Goal: Task Accomplishment & Management: Use online tool/utility

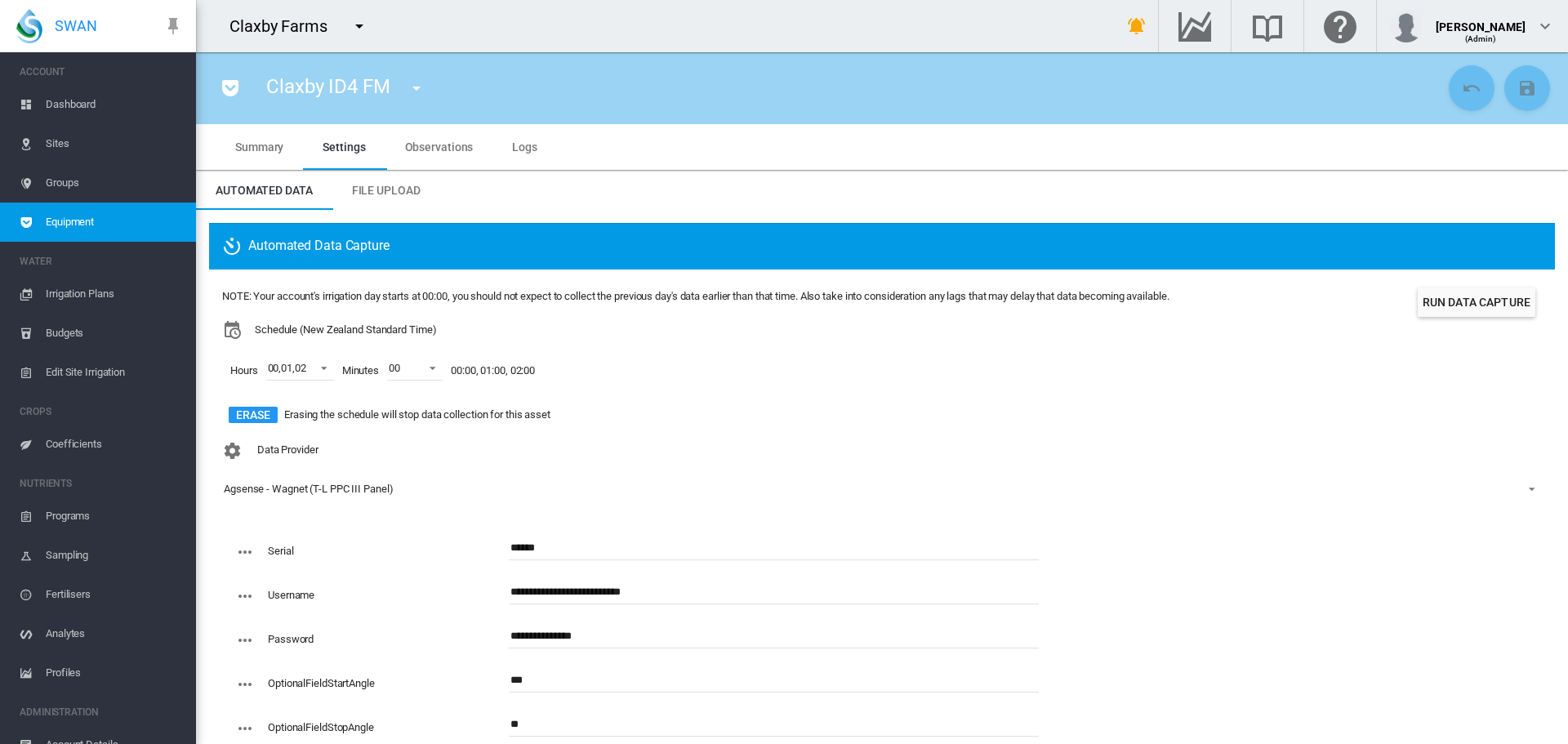
scroll to position [90, 0]
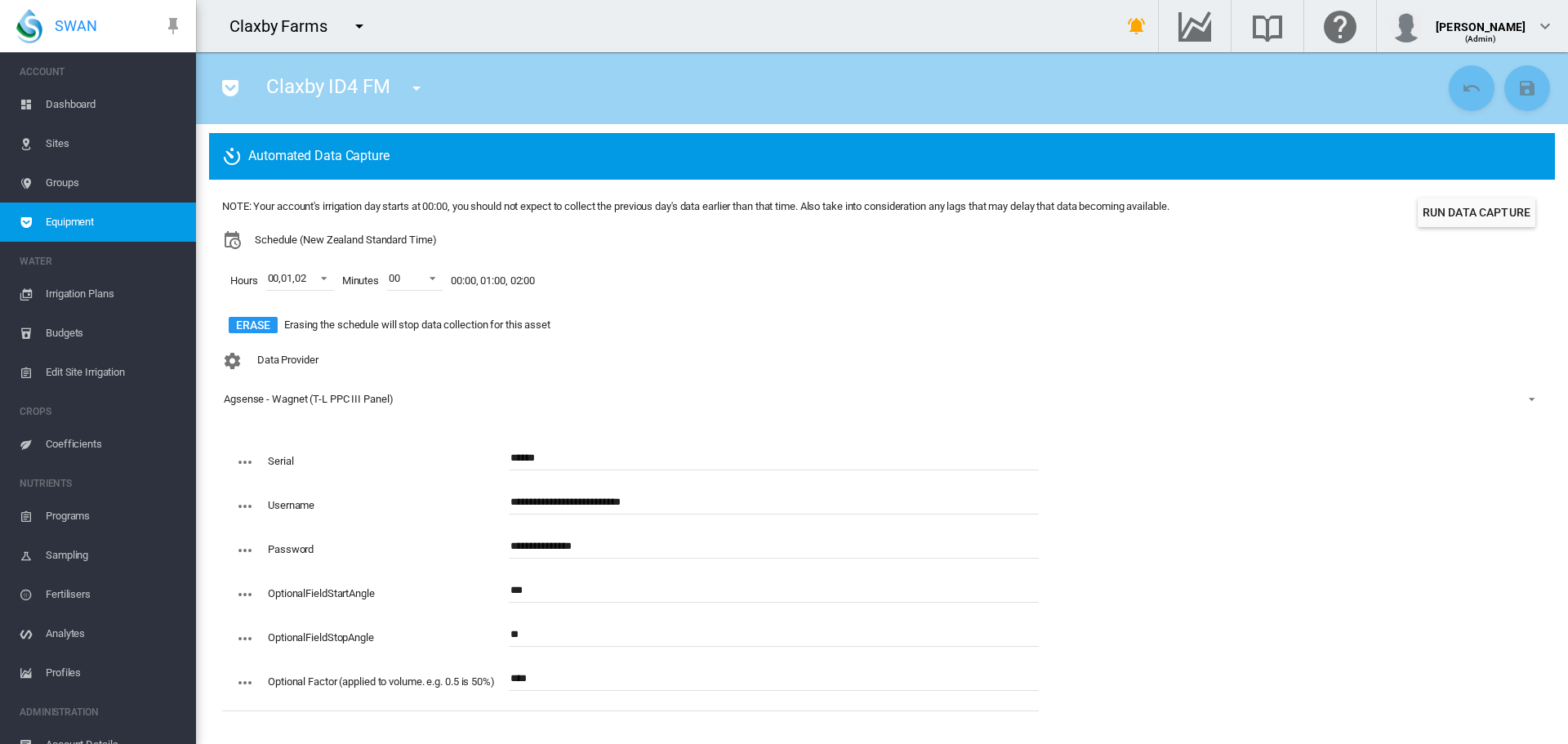
click at [77, 100] on span "Dashboard" at bounding box center [114, 105] width 137 height 39
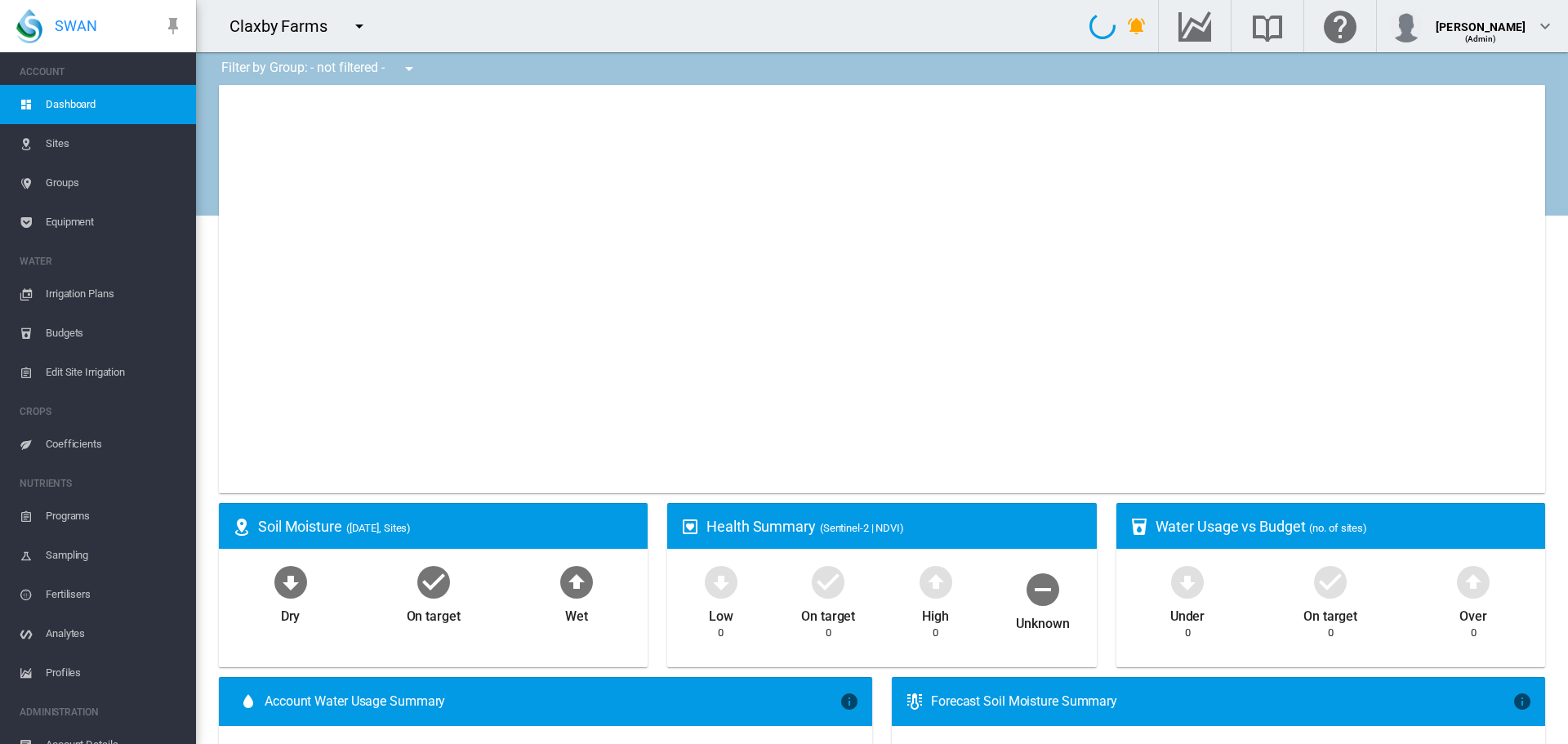
type input "**********"
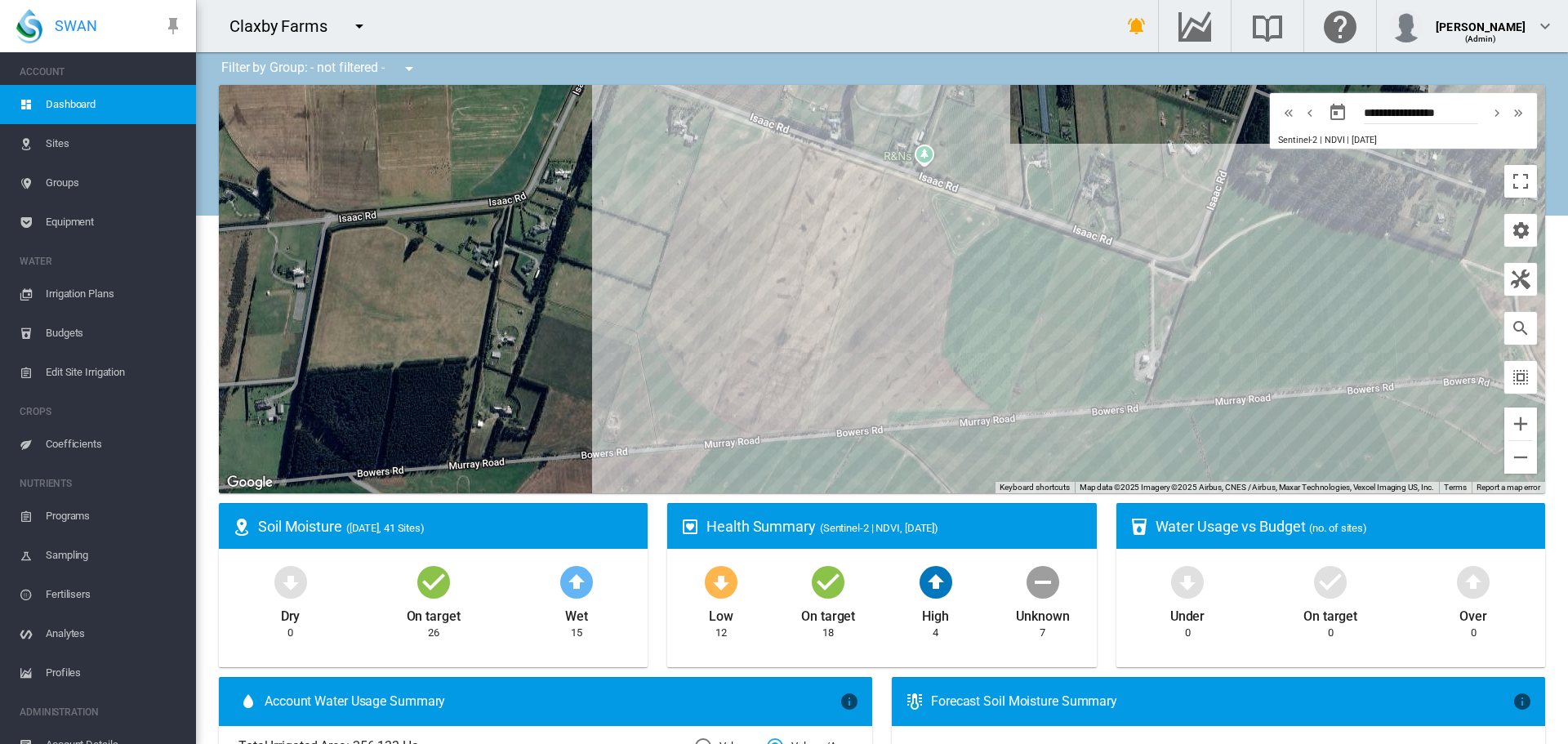
drag, startPoint x: 798, startPoint y: 367, endPoint x: 554, endPoint y: 349, distance: 244.7
click at [552, 349] on div at bounding box center [882, 289] width 1326 height 409
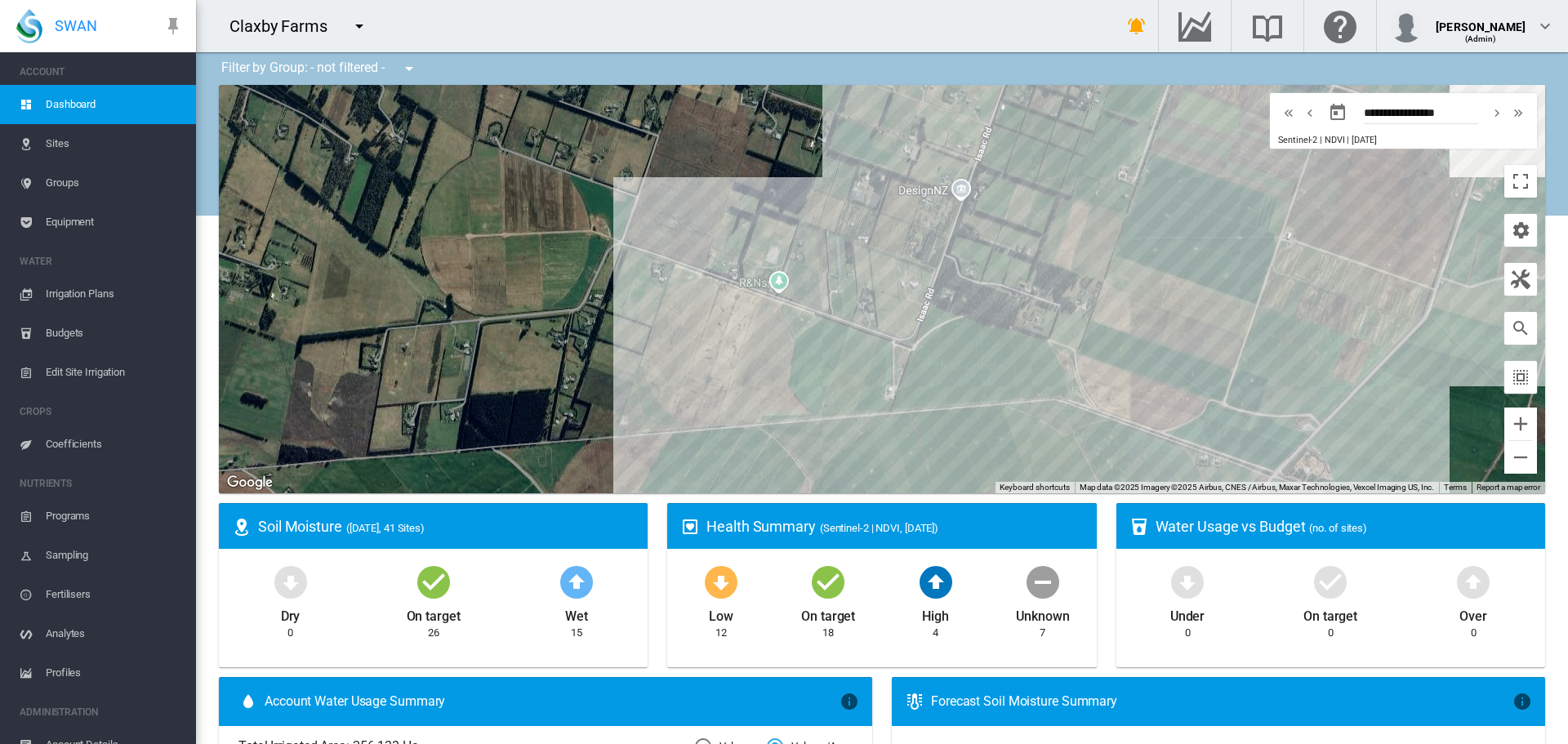
drag, startPoint x: 1344, startPoint y: 232, endPoint x: 985, endPoint y: 247, distance: 359.3
click at [985, 247] on div at bounding box center [882, 289] width 1326 height 409
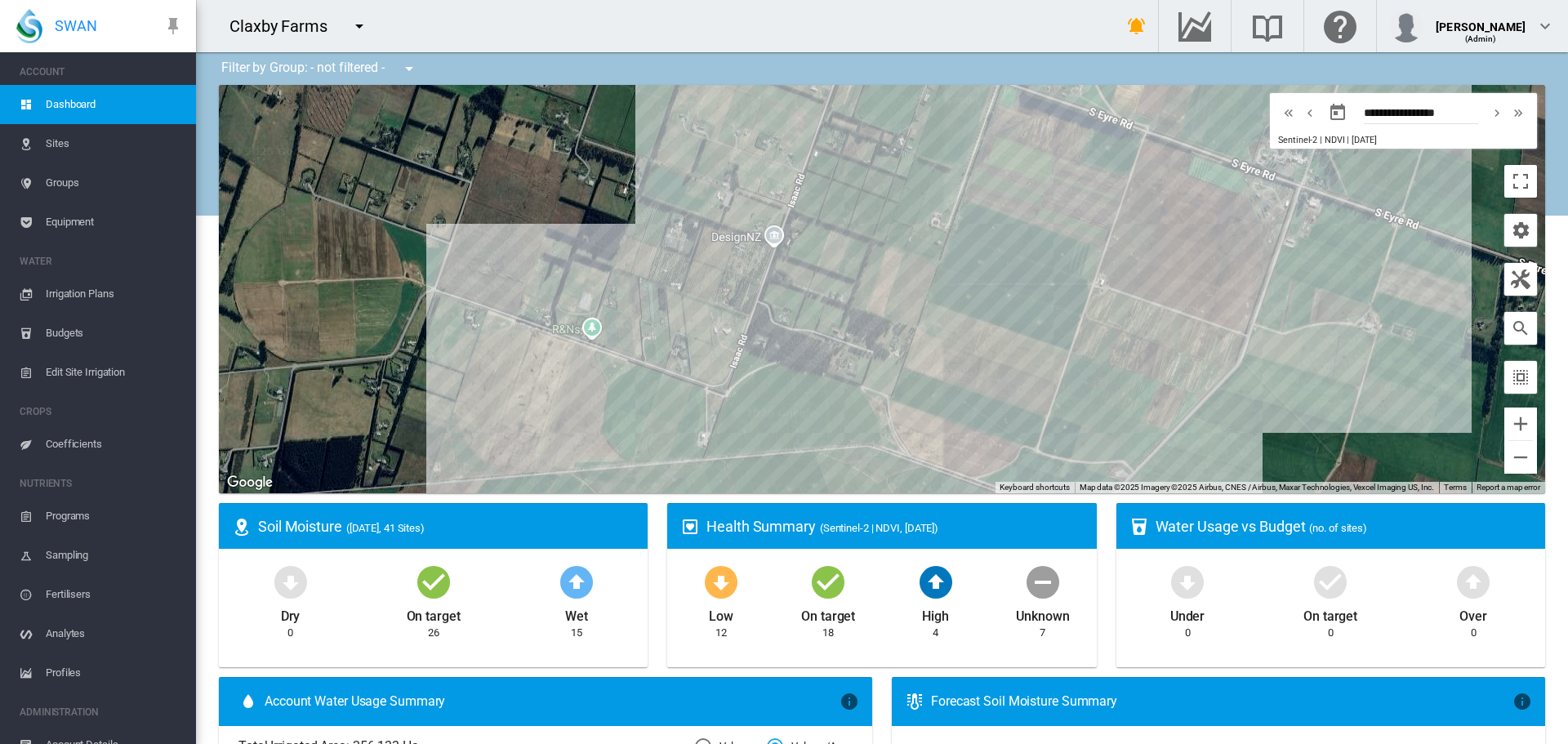
drag, startPoint x: 995, startPoint y: 230, endPoint x: 858, endPoint y: 274, distance: 143.9
click at [858, 274] on div at bounding box center [882, 289] width 1326 height 409
click at [682, 423] on div "Claxby BT_East (2 Ha)" at bounding box center [882, 289] width 1326 height 409
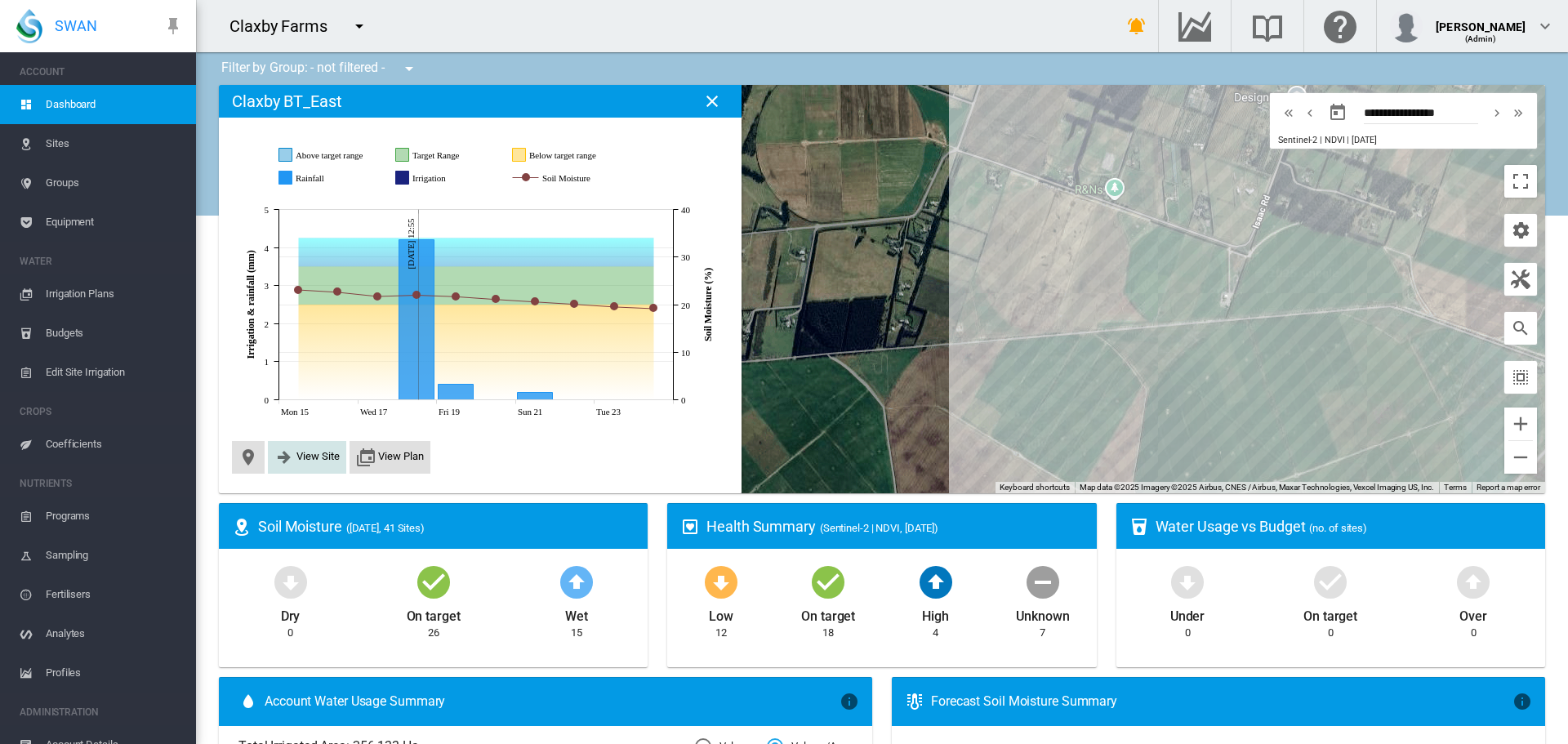
click at [312, 454] on span "View Site" at bounding box center [318, 456] width 43 height 12
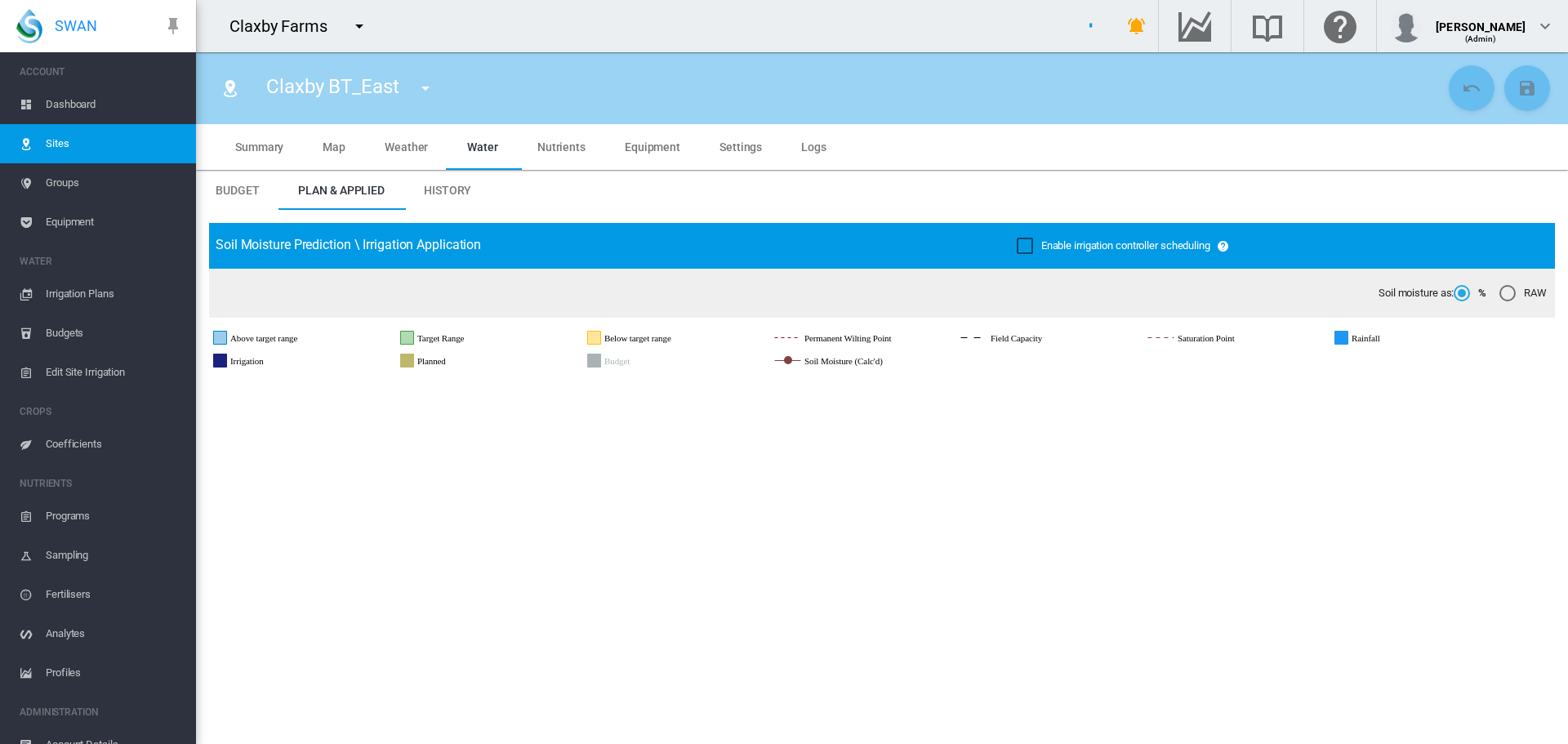
click at [658, 150] on span "Equipment" at bounding box center [652, 146] width 55 height 13
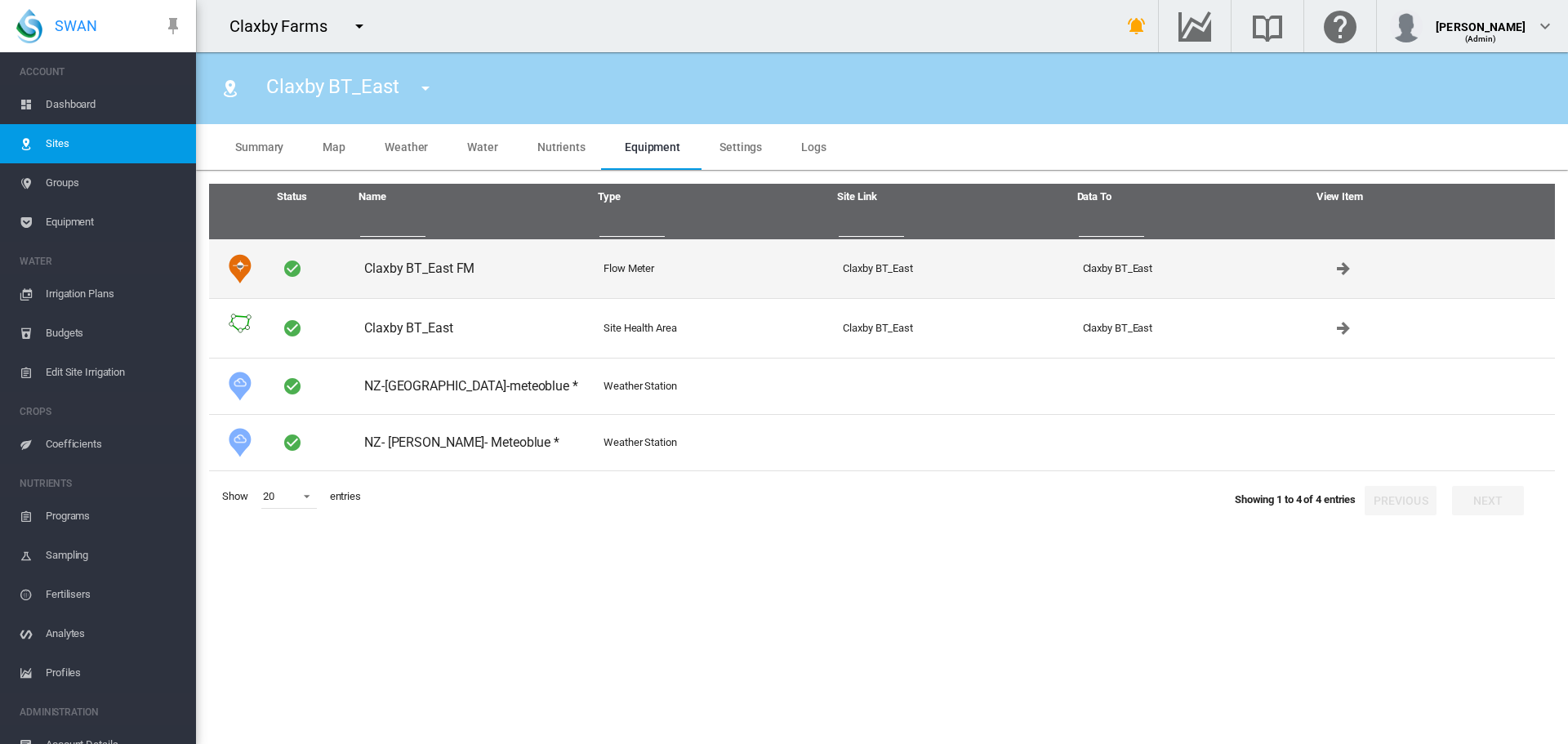
click at [410, 267] on td "Claxby BT_East FM" at bounding box center [477, 268] width 239 height 59
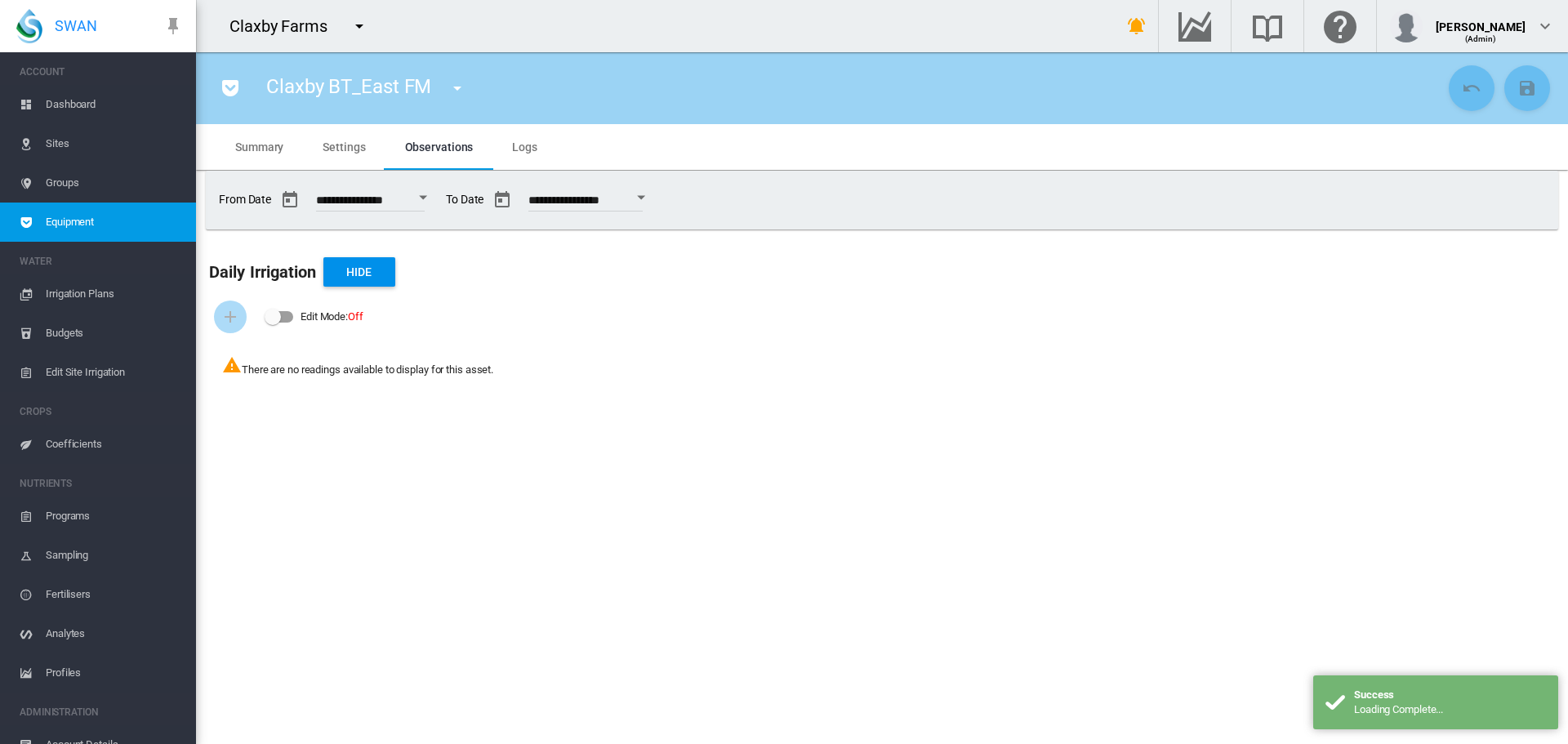
click at [343, 149] on span "Settings" at bounding box center [344, 146] width 43 height 13
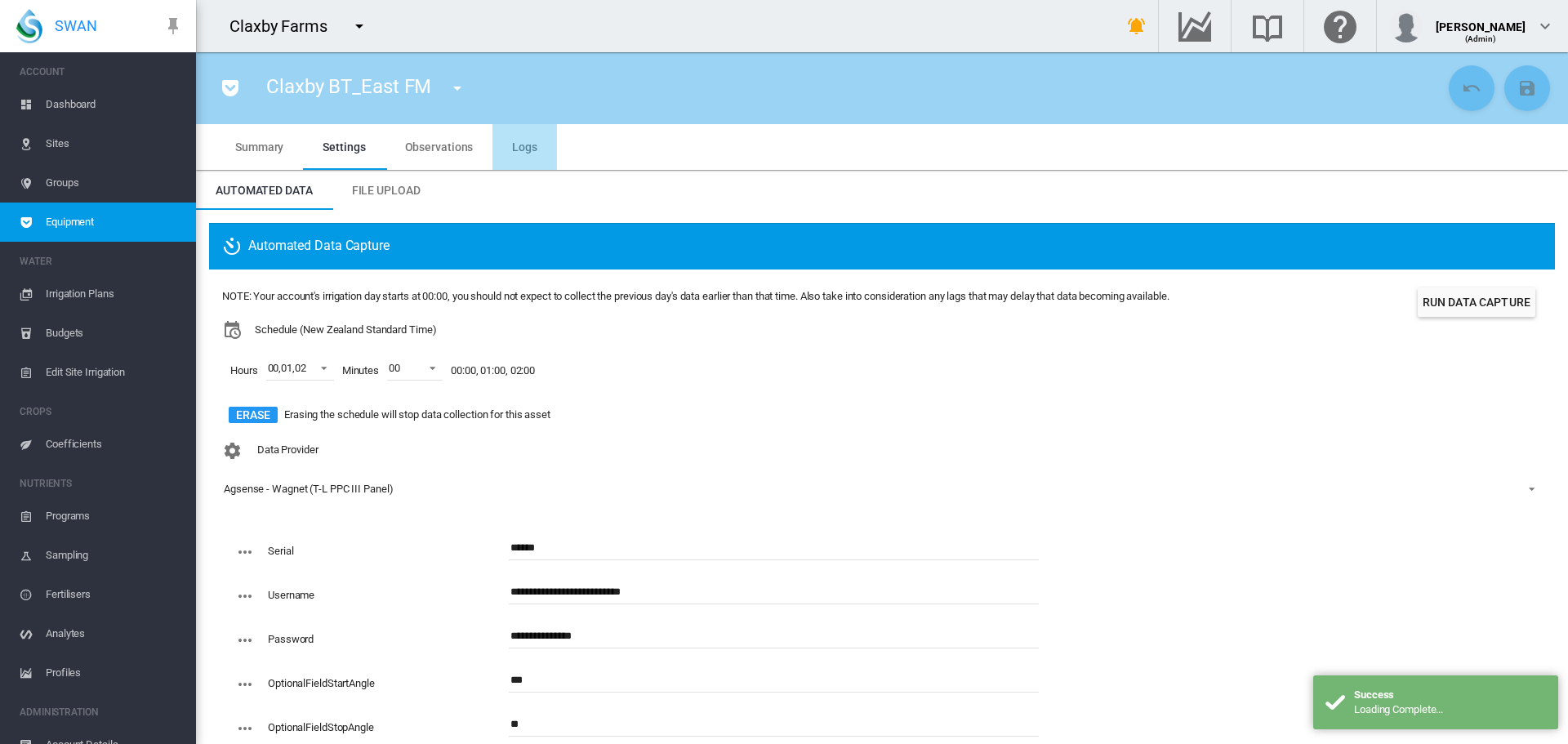
click at [523, 148] on span "Logs" at bounding box center [525, 146] width 26 height 13
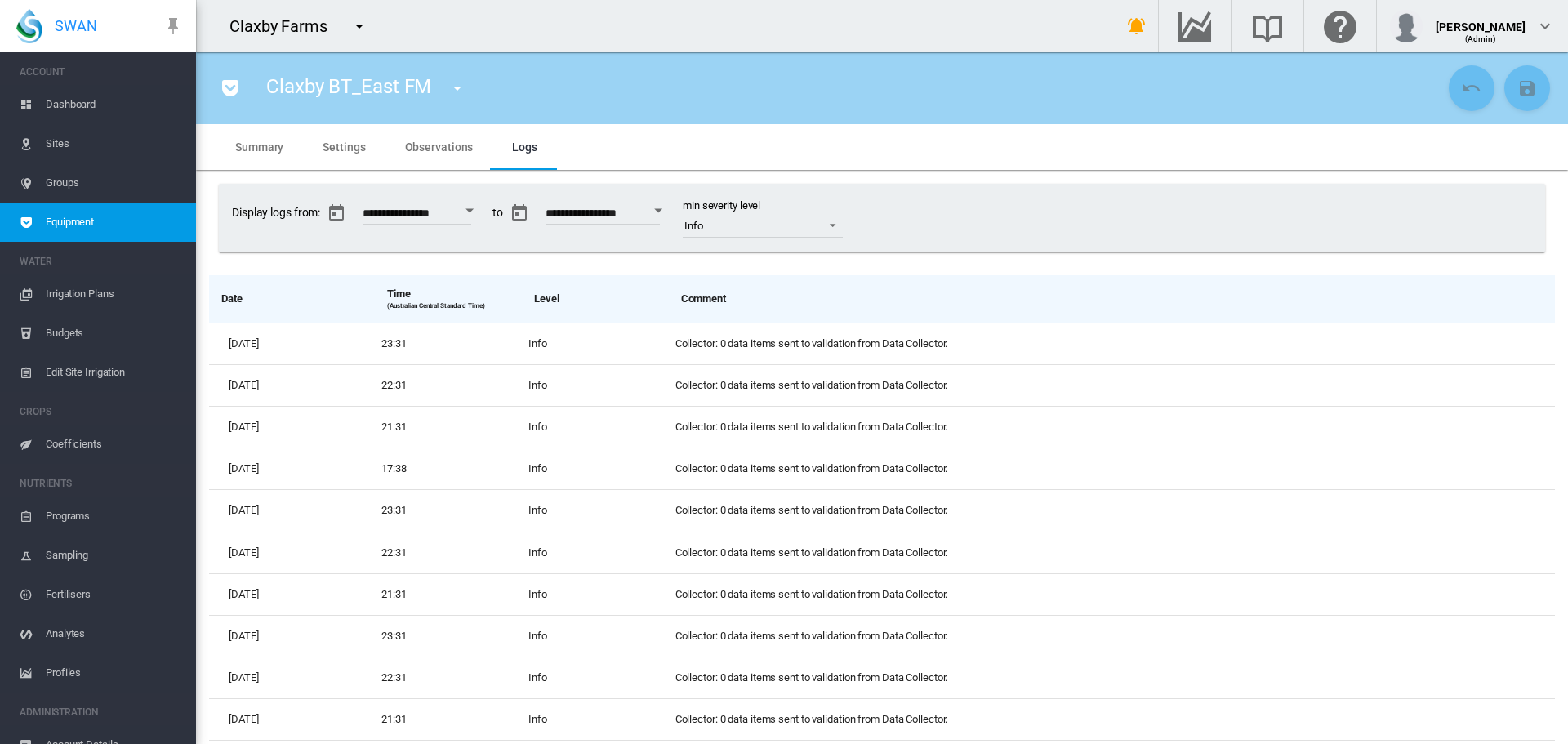
click at [60, 102] on span "Dashboard" at bounding box center [114, 105] width 137 height 39
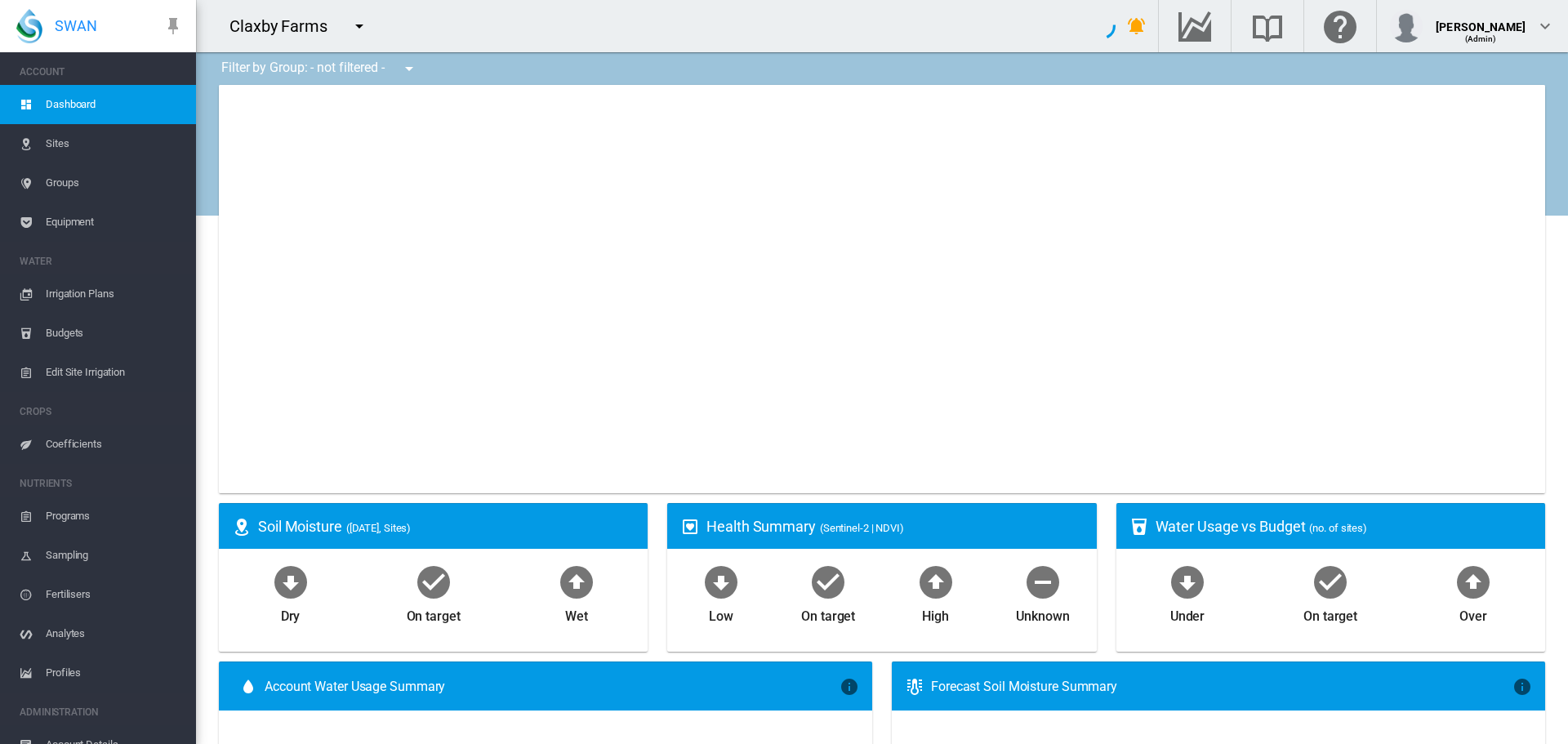
type input "**********"
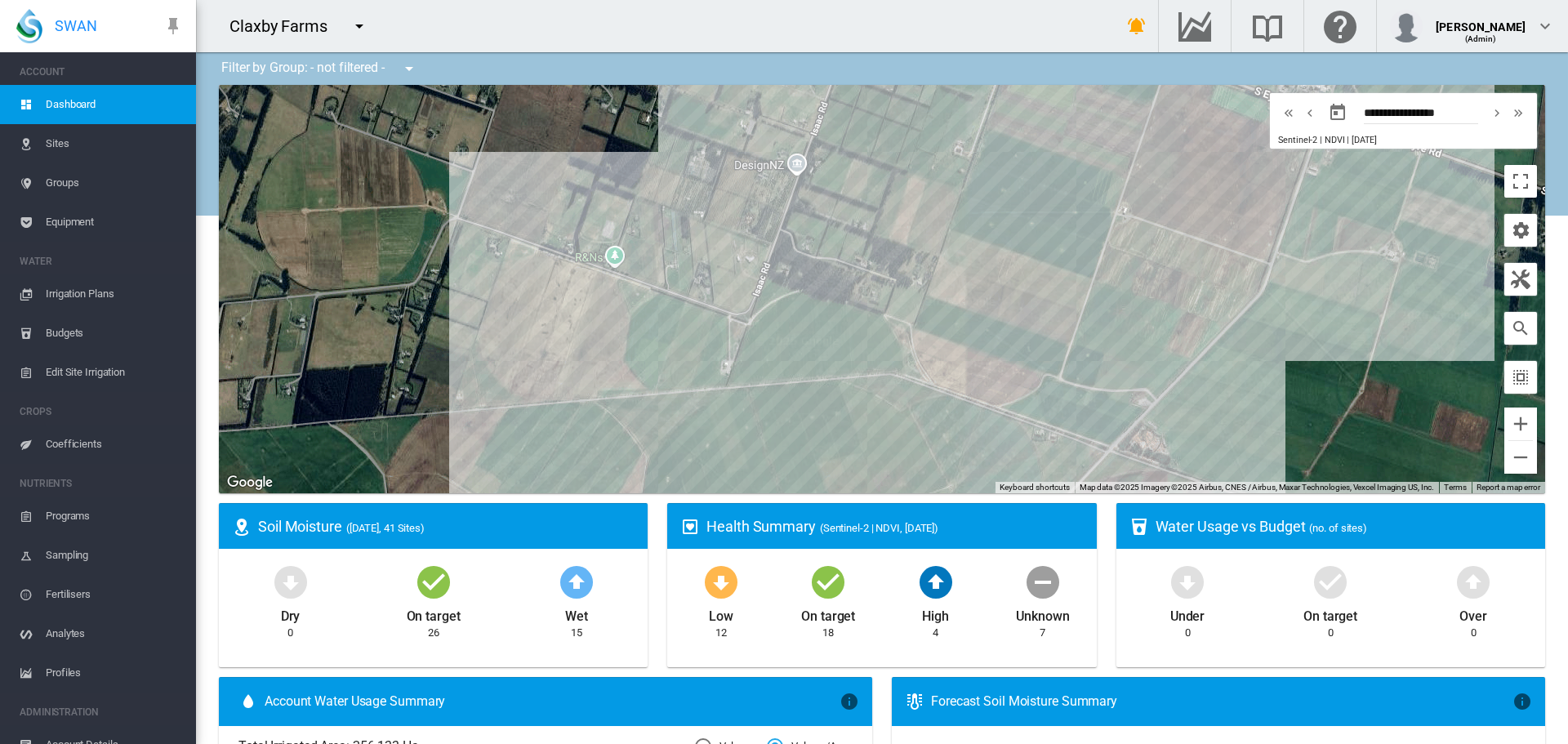
drag, startPoint x: 1259, startPoint y: 380, endPoint x: 756, endPoint y: 452, distance: 508.1
click at [756, 452] on div at bounding box center [882, 289] width 1326 height 409
click at [60, 220] on span "Equipment" at bounding box center [114, 222] width 137 height 39
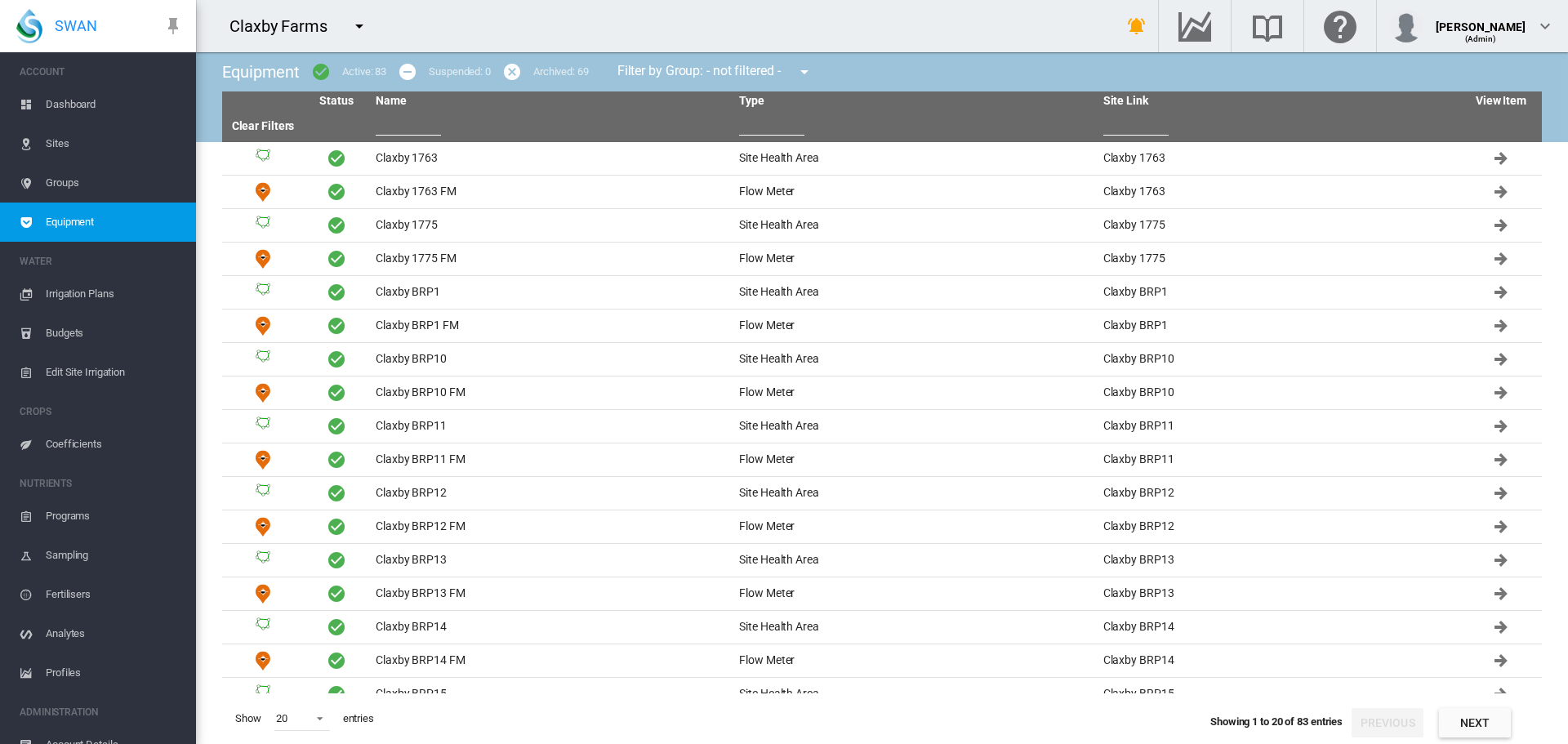
click at [422, 117] on input "text" at bounding box center [408, 123] width 66 height 25
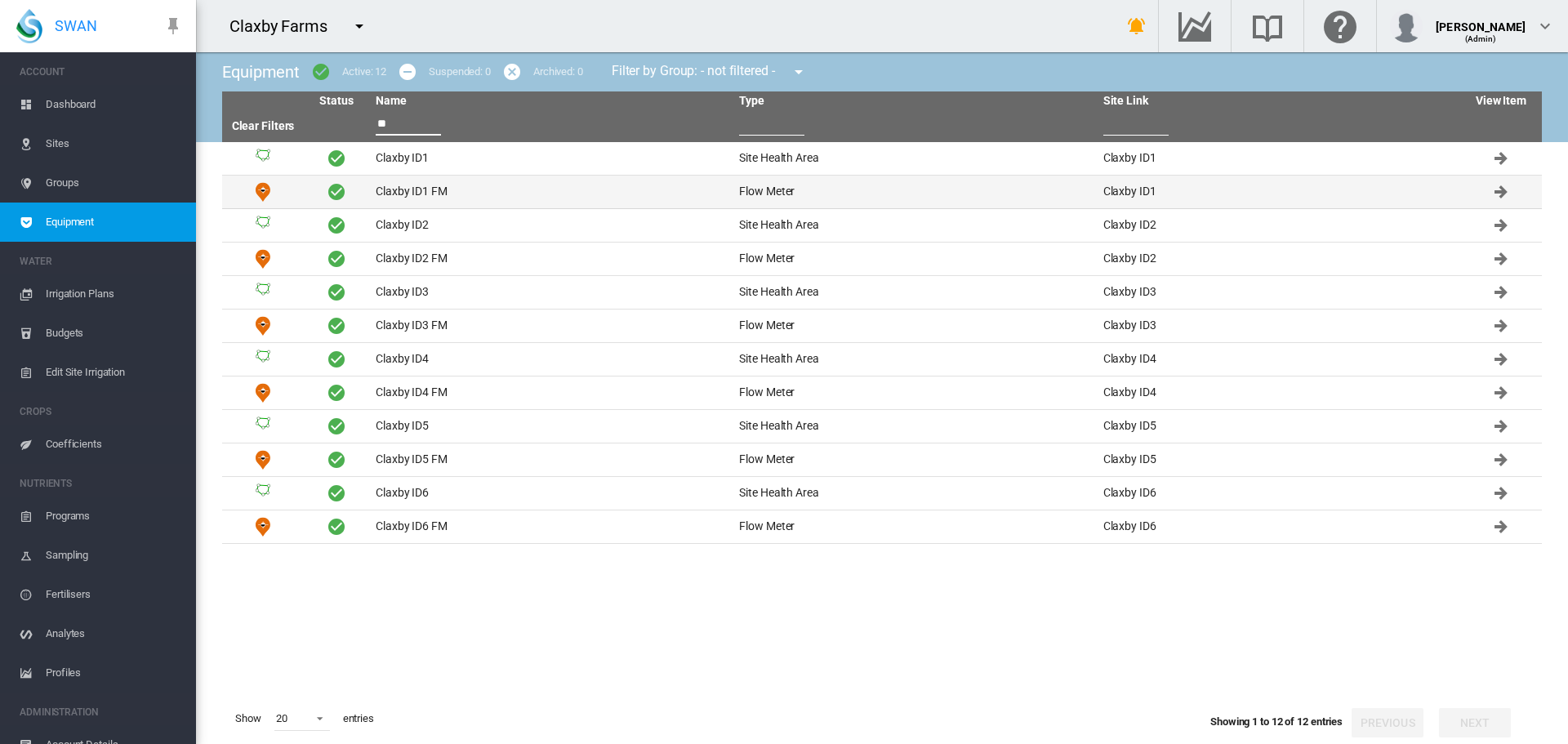
type input "**"
click at [415, 192] on td "Claxby ID1 FM" at bounding box center [551, 192] width 363 height 32
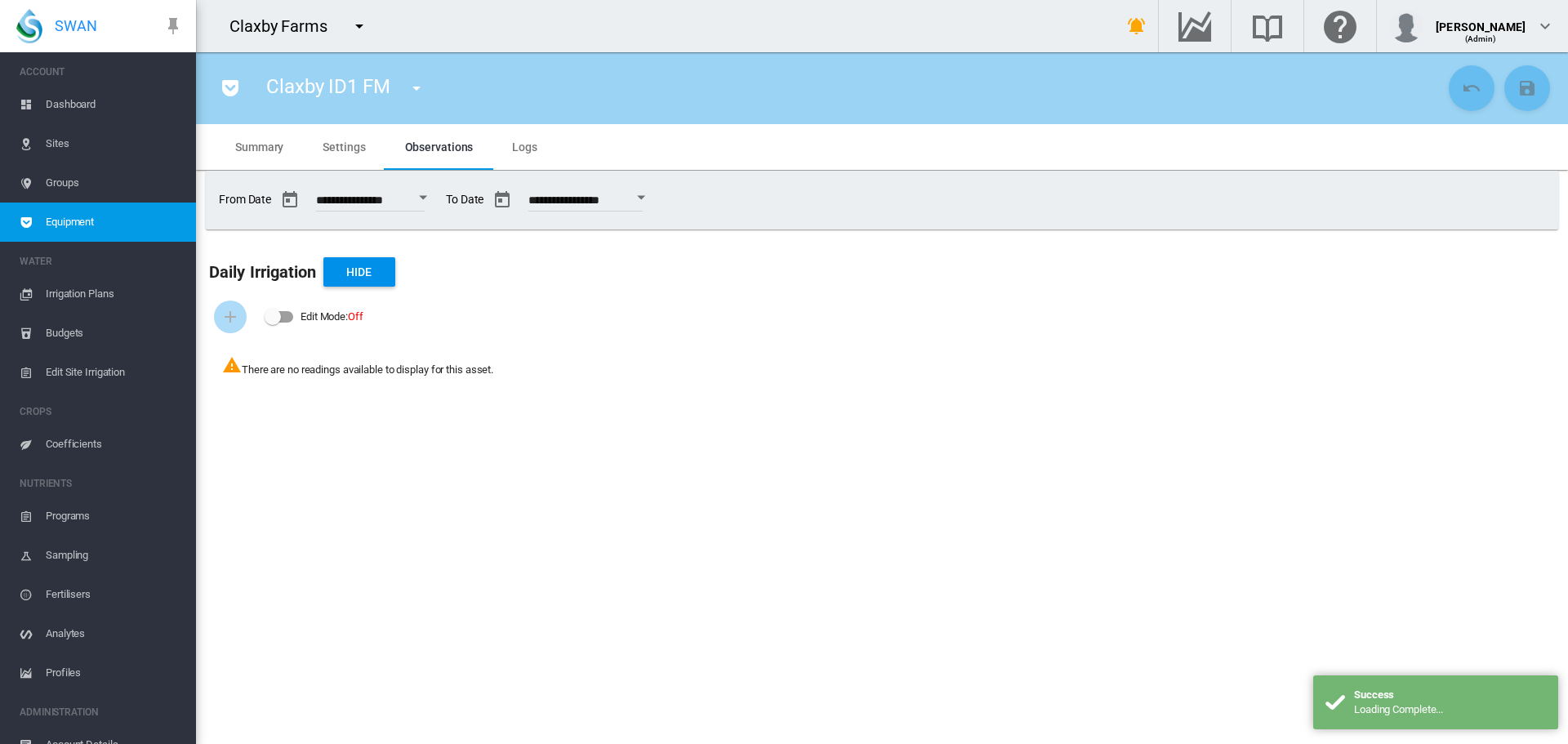
click at [530, 149] on span "Logs" at bounding box center [525, 146] width 26 height 13
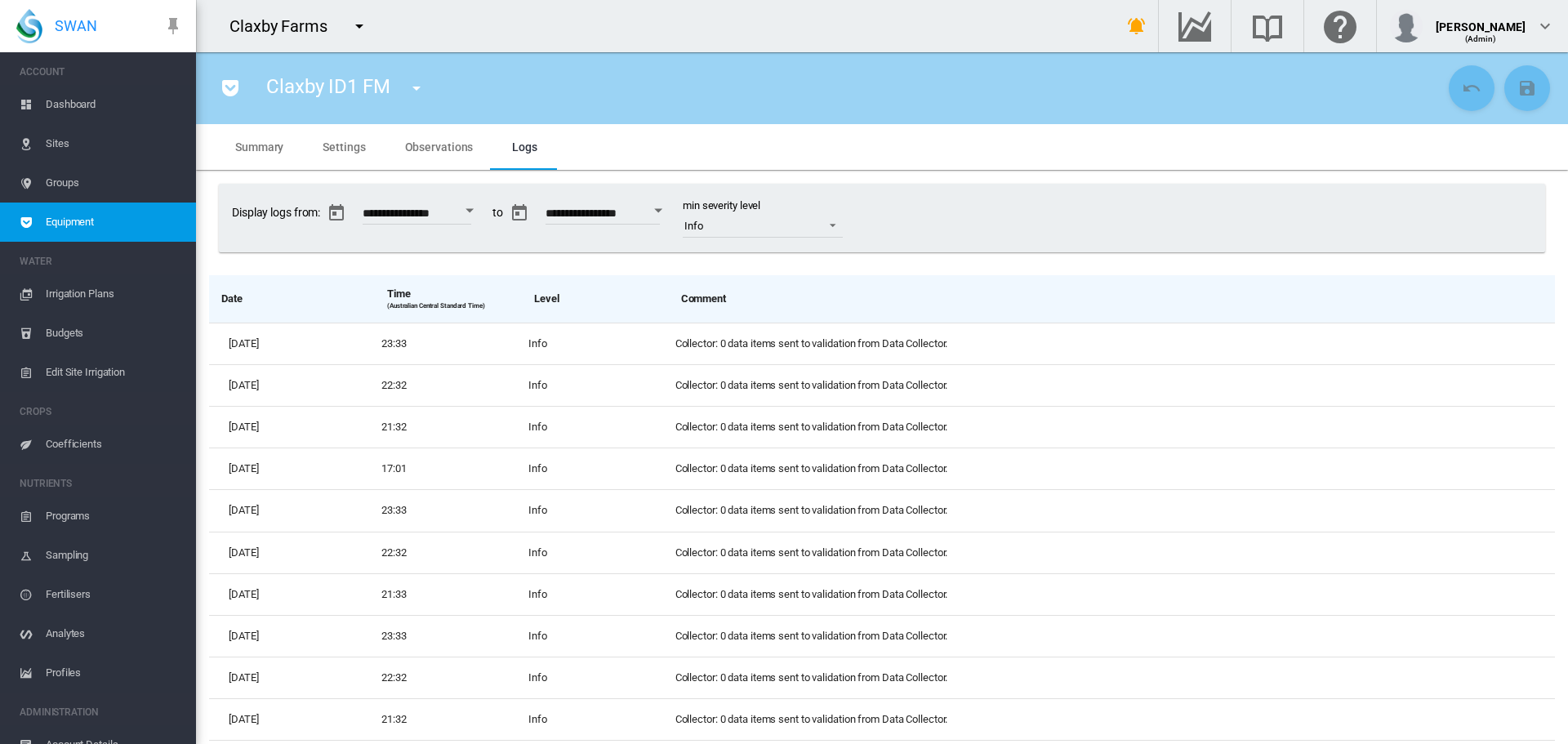
click at [345, 148] on span "Settings" at bounding box center [344, 146] width 43 height 13
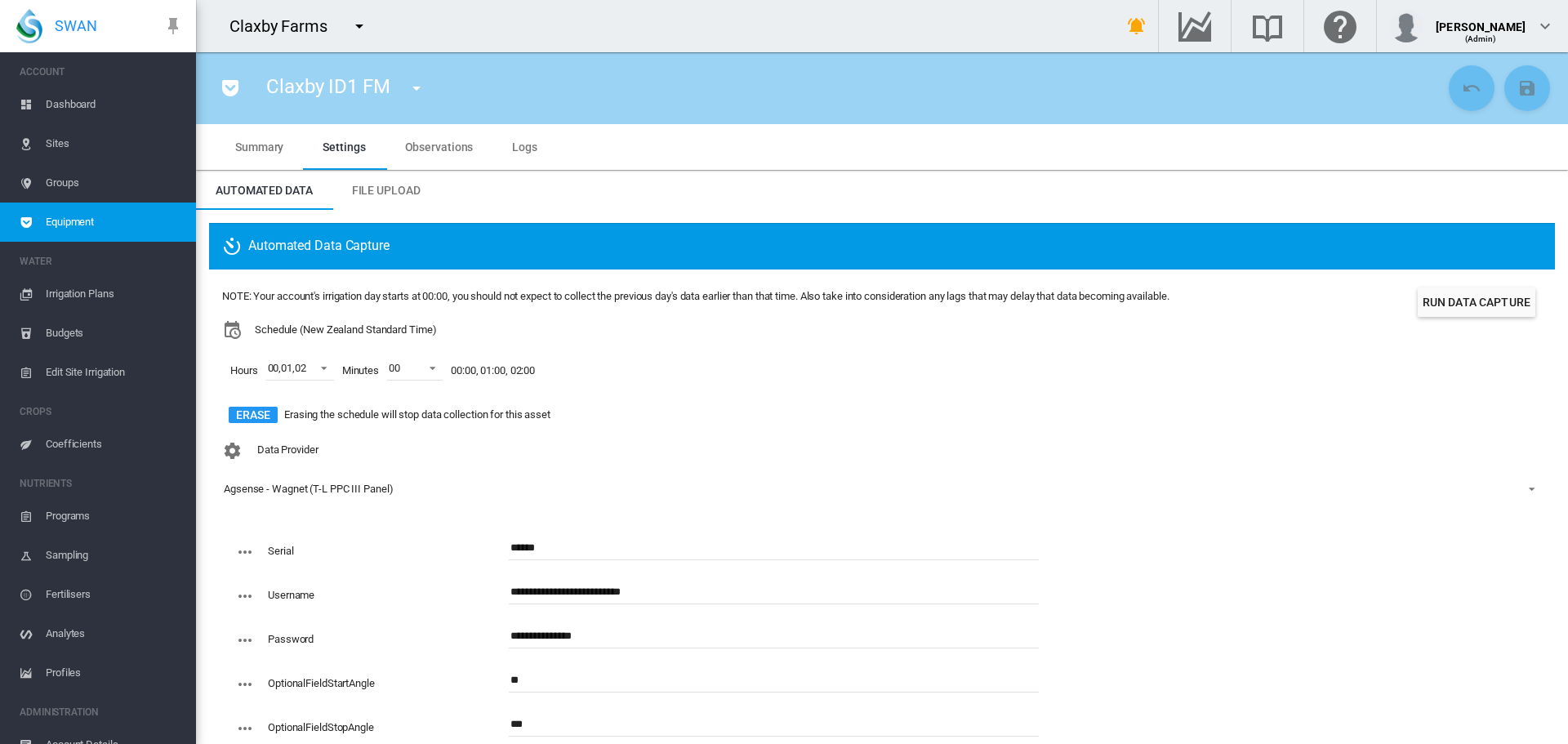
click at [1450, 300] on button "Run Data Capture" at bounding box center [1476, 302] width 117 height 30
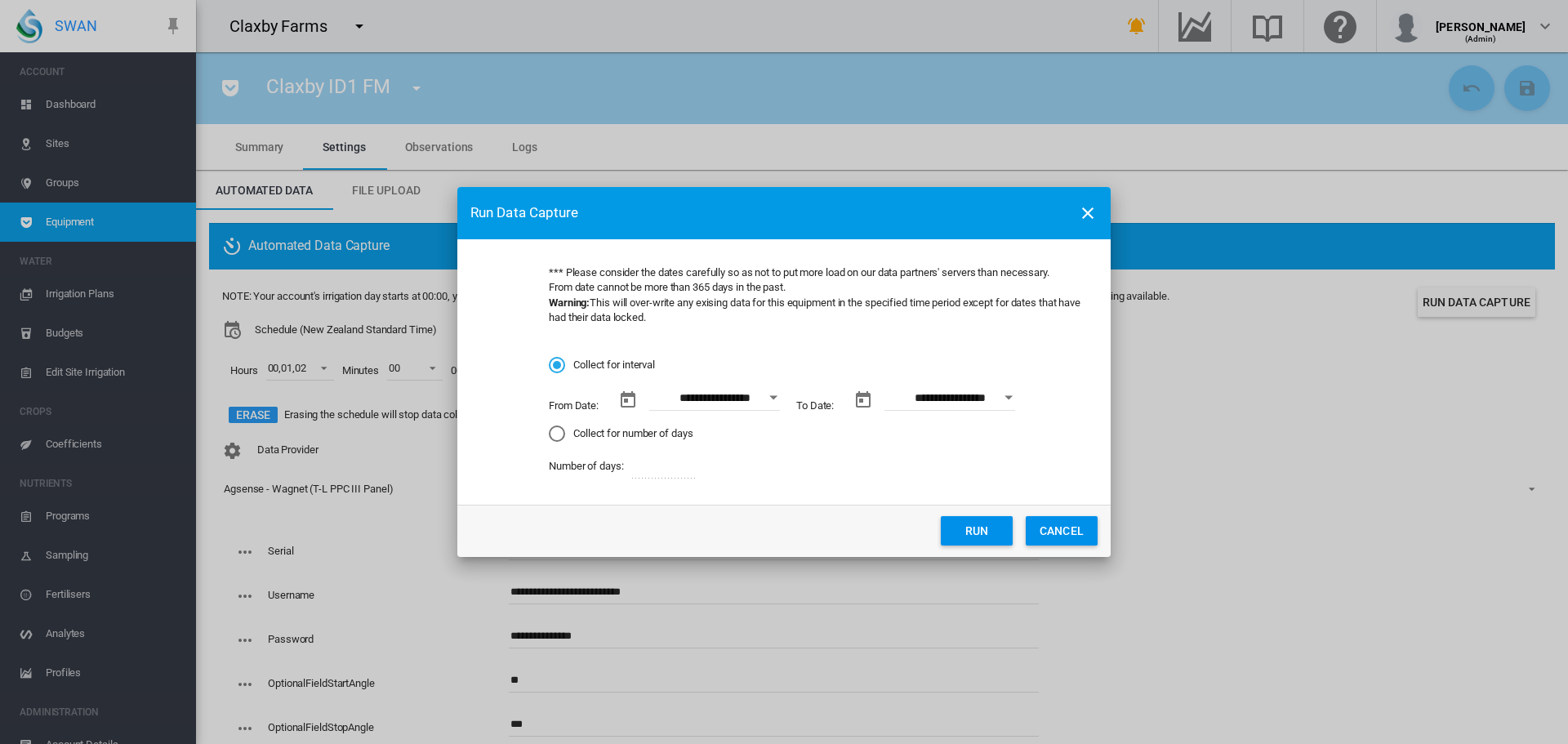
click at [775, 398] on div "Open calendar" at bounding box center [774, 398] width 9 height 4
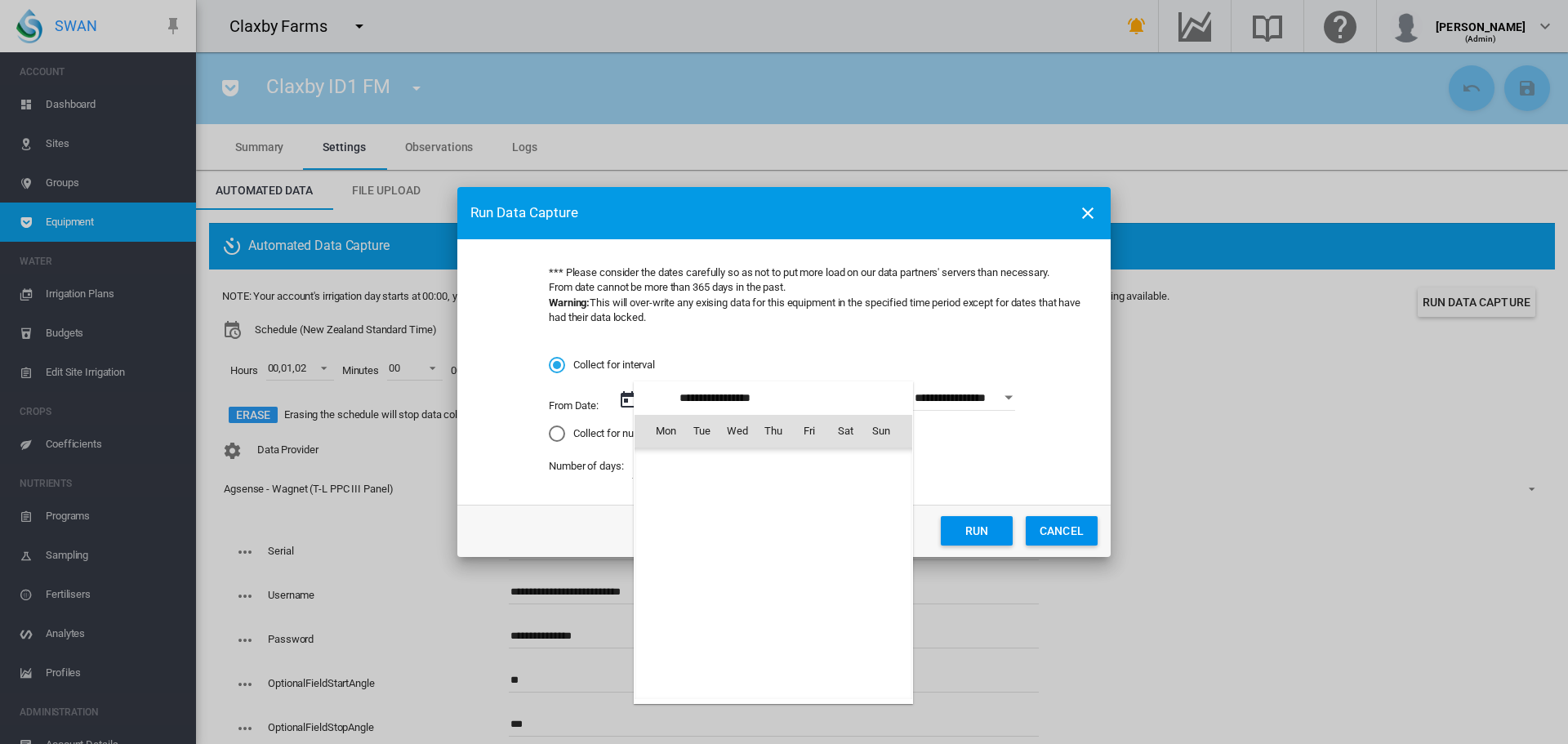
scroll to position [378296, 0]
click at [808, 503] on span "5" at bounding box center [810, 502] width 32 height 32
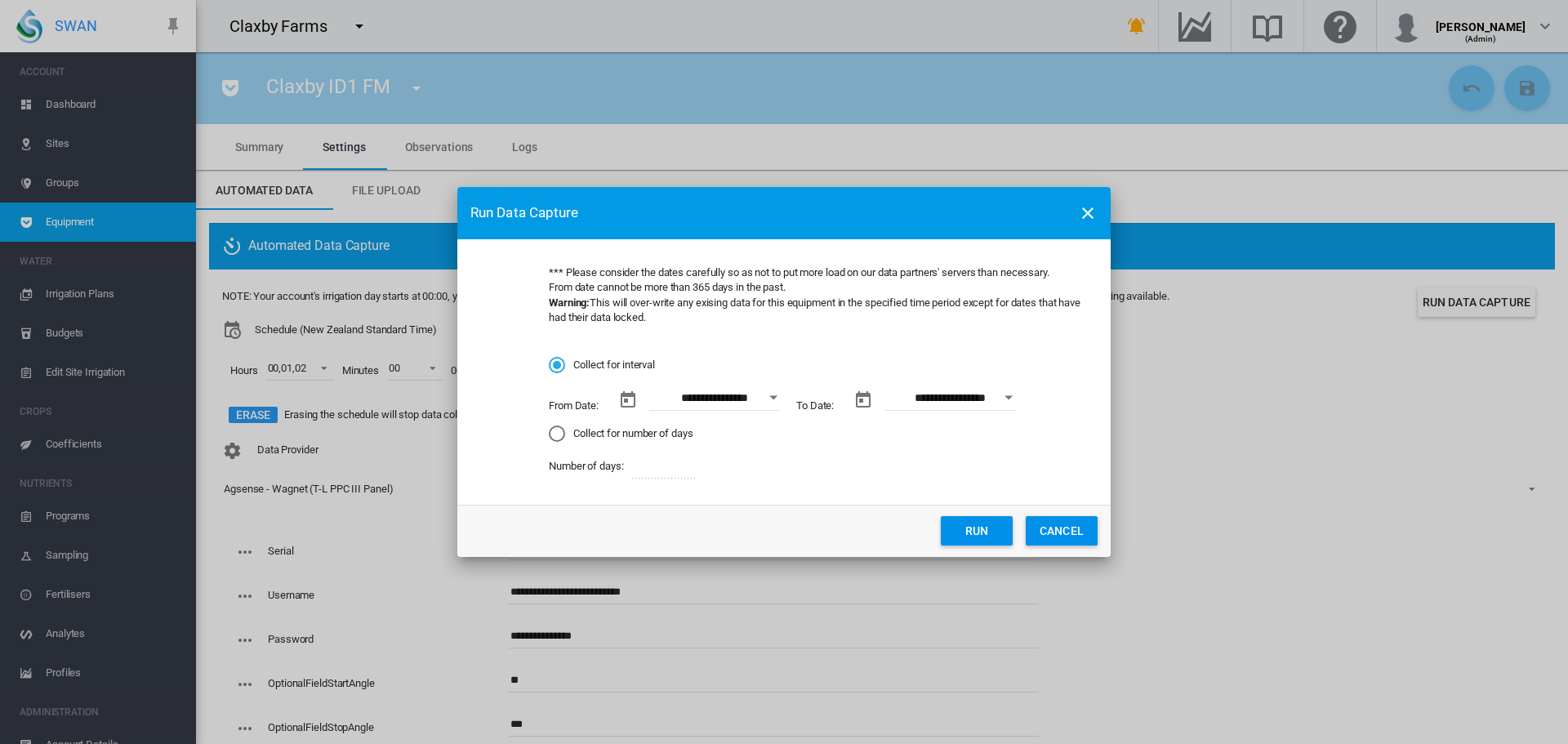
click at [1008, 396] on div "Open calendar" at bounding box center [1009, 398] width 9 height 4
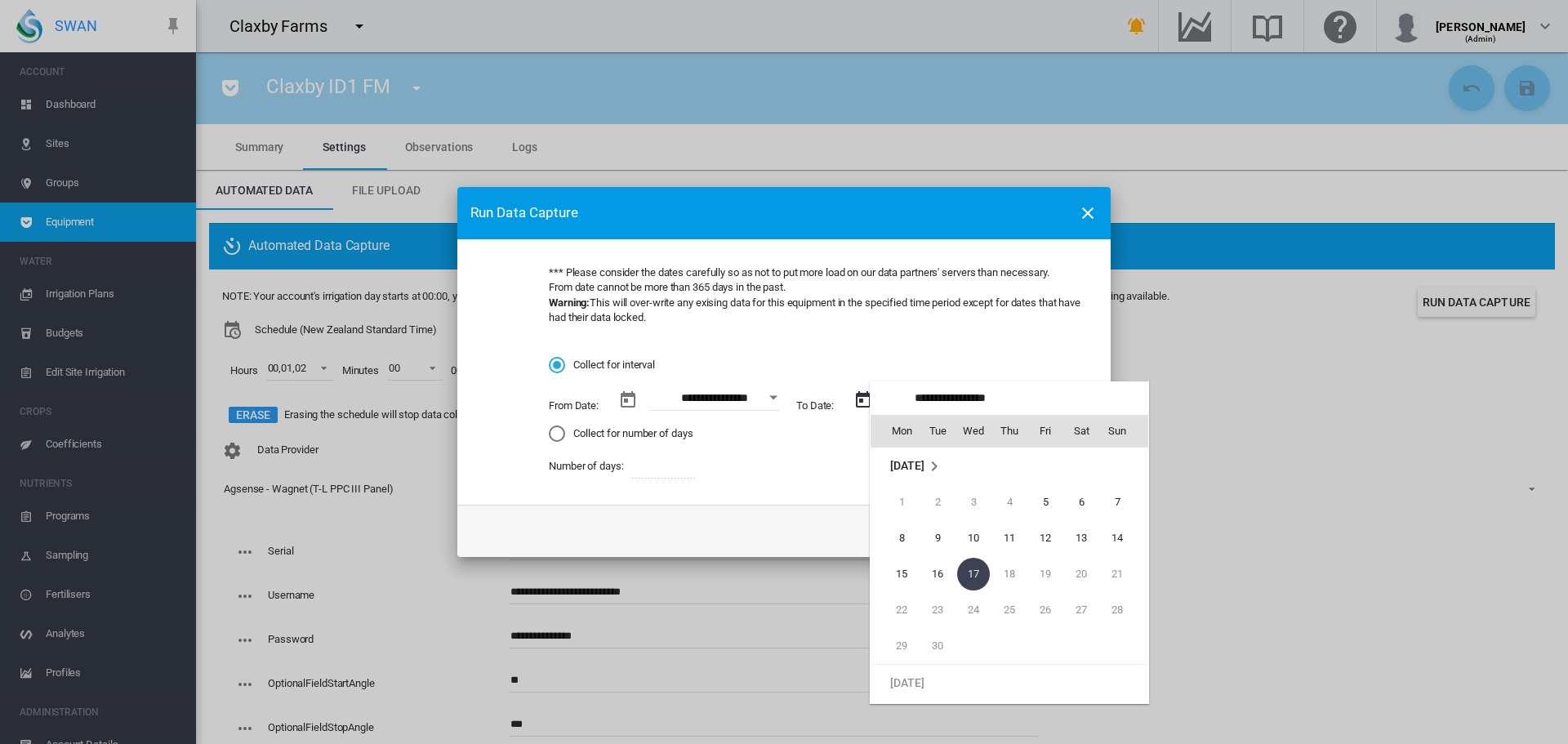
click at [1256, 533] on div at bounding box center [784, 372] width 1568 height 744
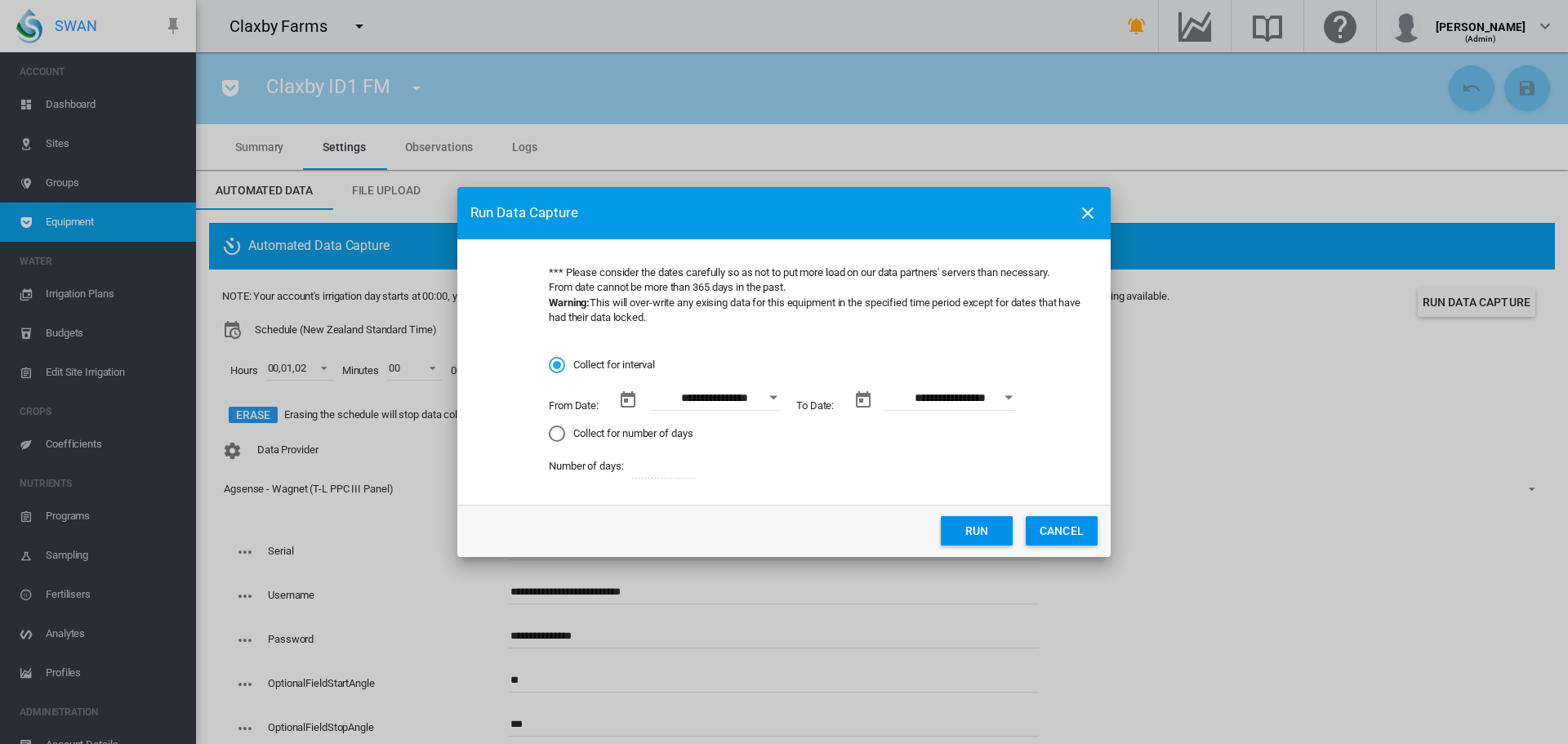
click at [768, 403] on button "Open calendar" at bounding box center [773, 398] width 30 height 30
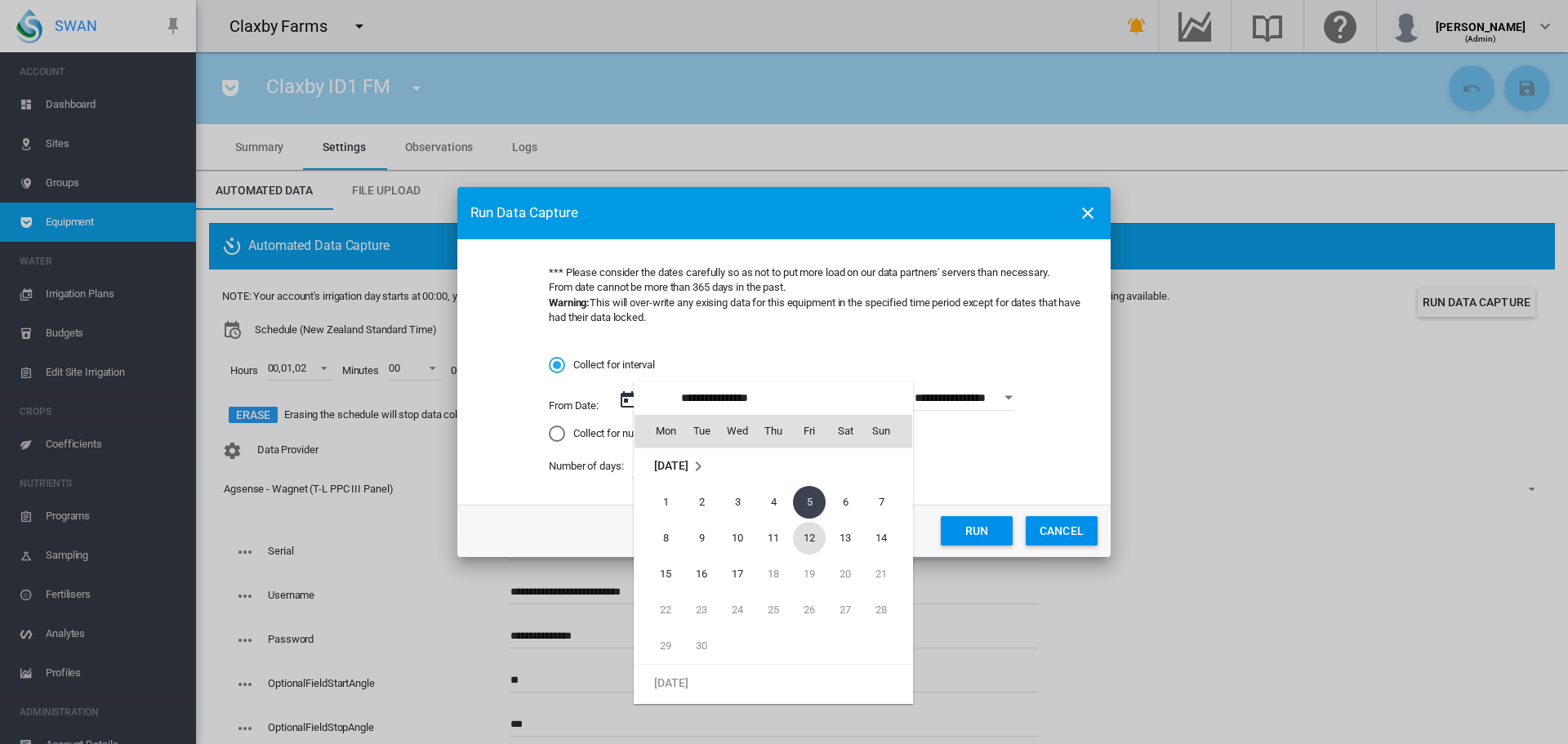
click at [805, 545] on span "12" at bounding box center [810, 538] width 32 height 32
type input "**********"
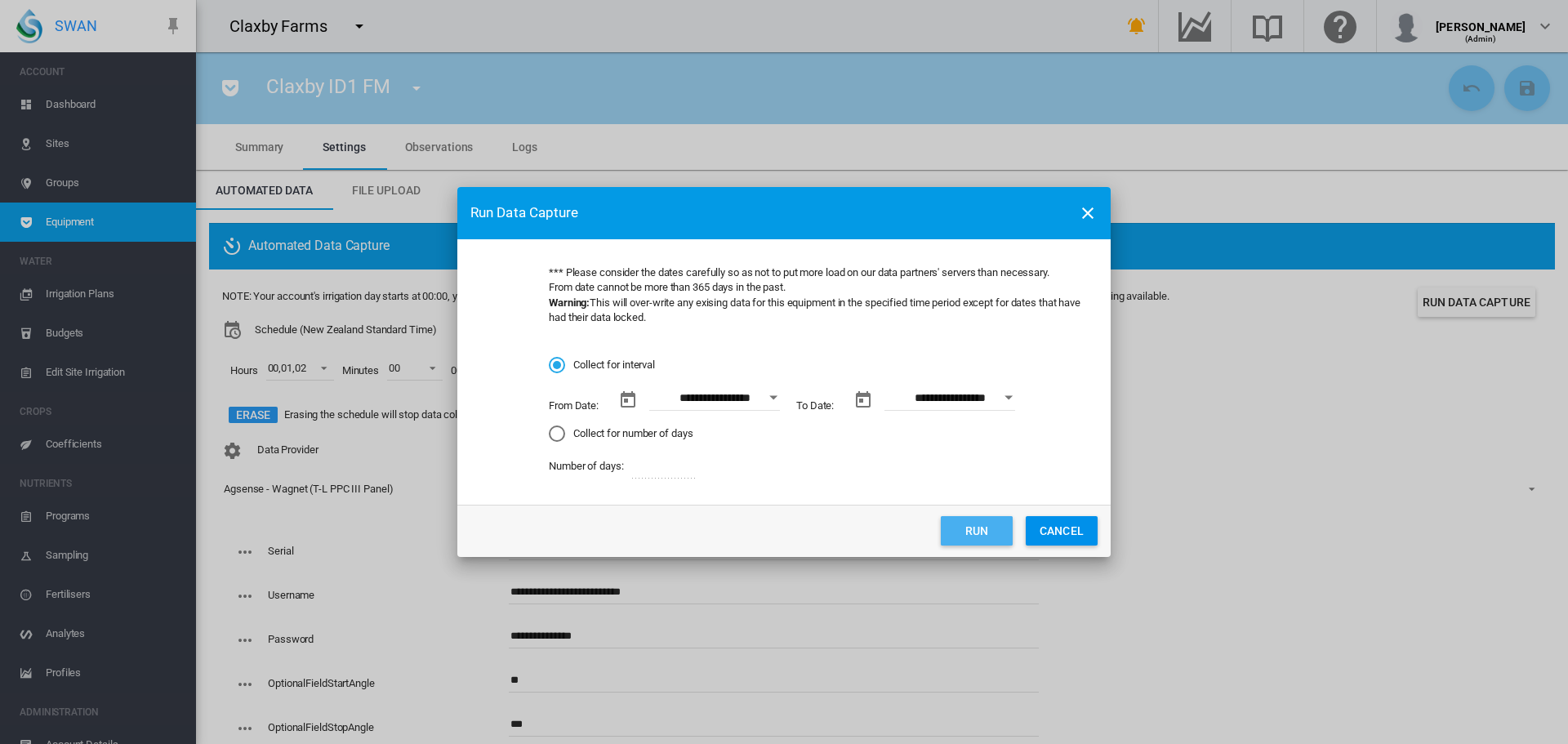
click at [975, 532] on button "Run" at bounding box center [976, 530] width 72 height 30
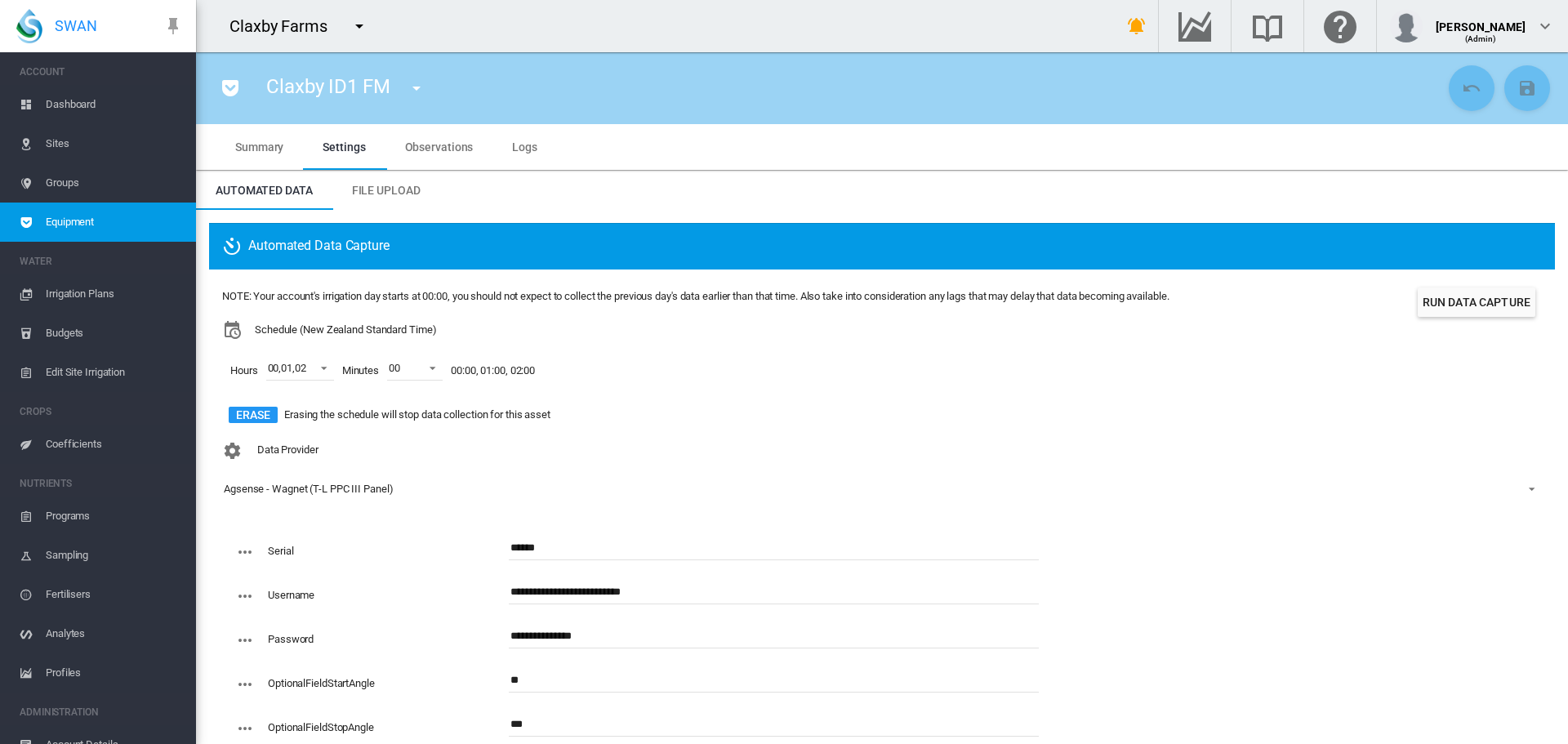
click at [414, 89] on md-icon "icon-menu-down" at bounding box center [416, 88] width 20 height 20
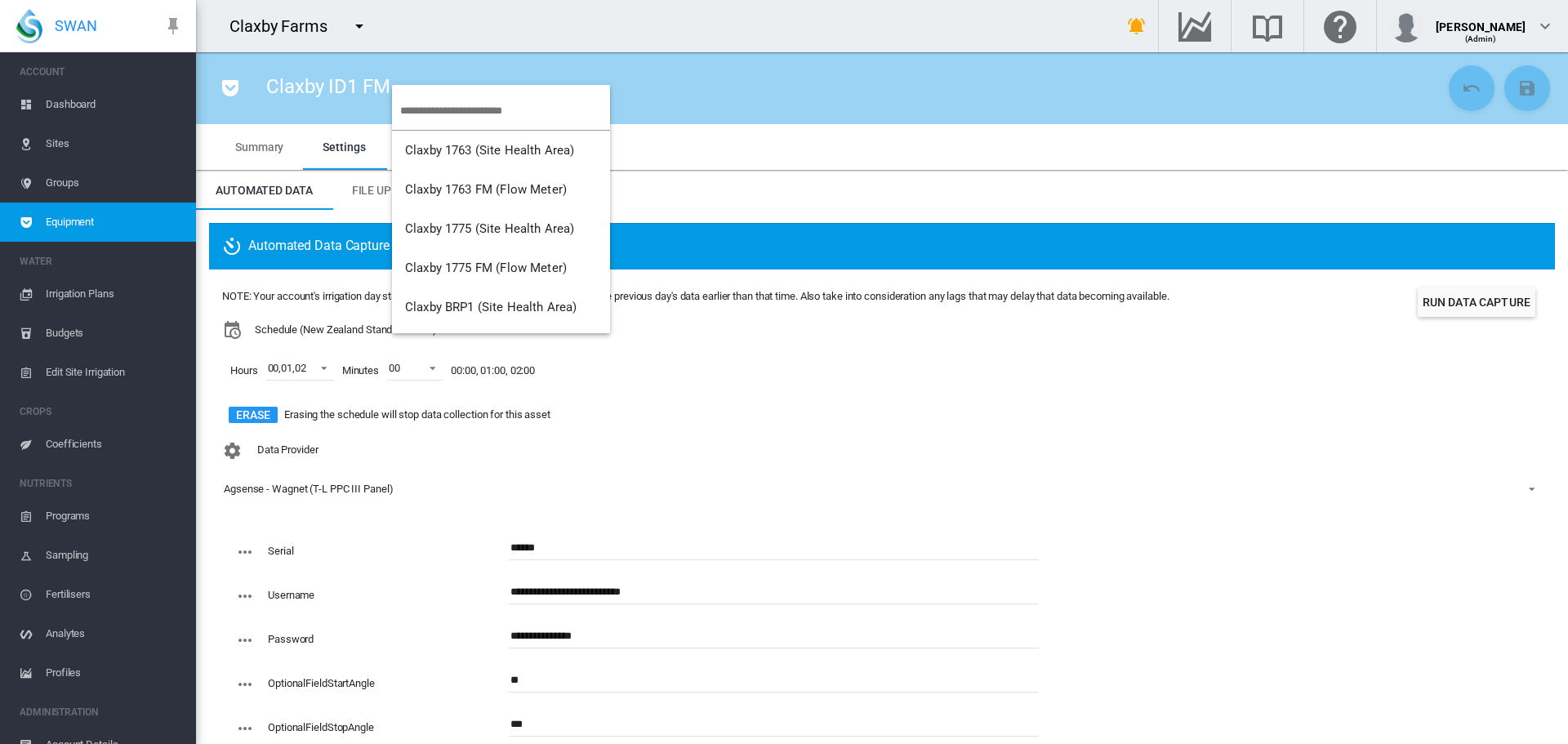
click at [429, 108] on input "search" at bounding box center [505, 110] width 210 height 38
type input "**"
click at [443, 186] on span "Claxby BT1 FM (Flow Meter)" at bounding box center [484, 189] width 157 height 14
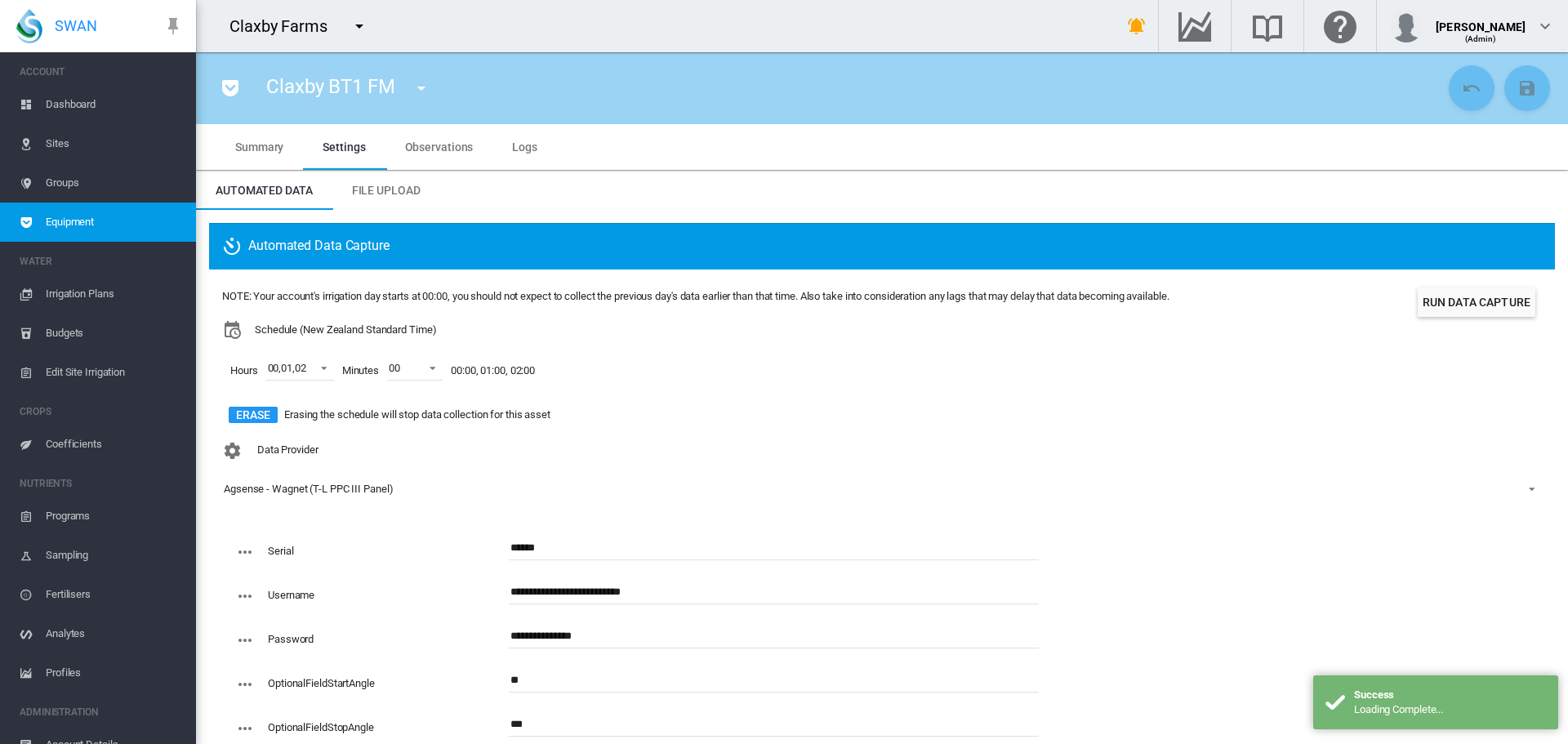
click at [516, 149] on span "Logs" at bounding box center [525, 146] width 26 height 13
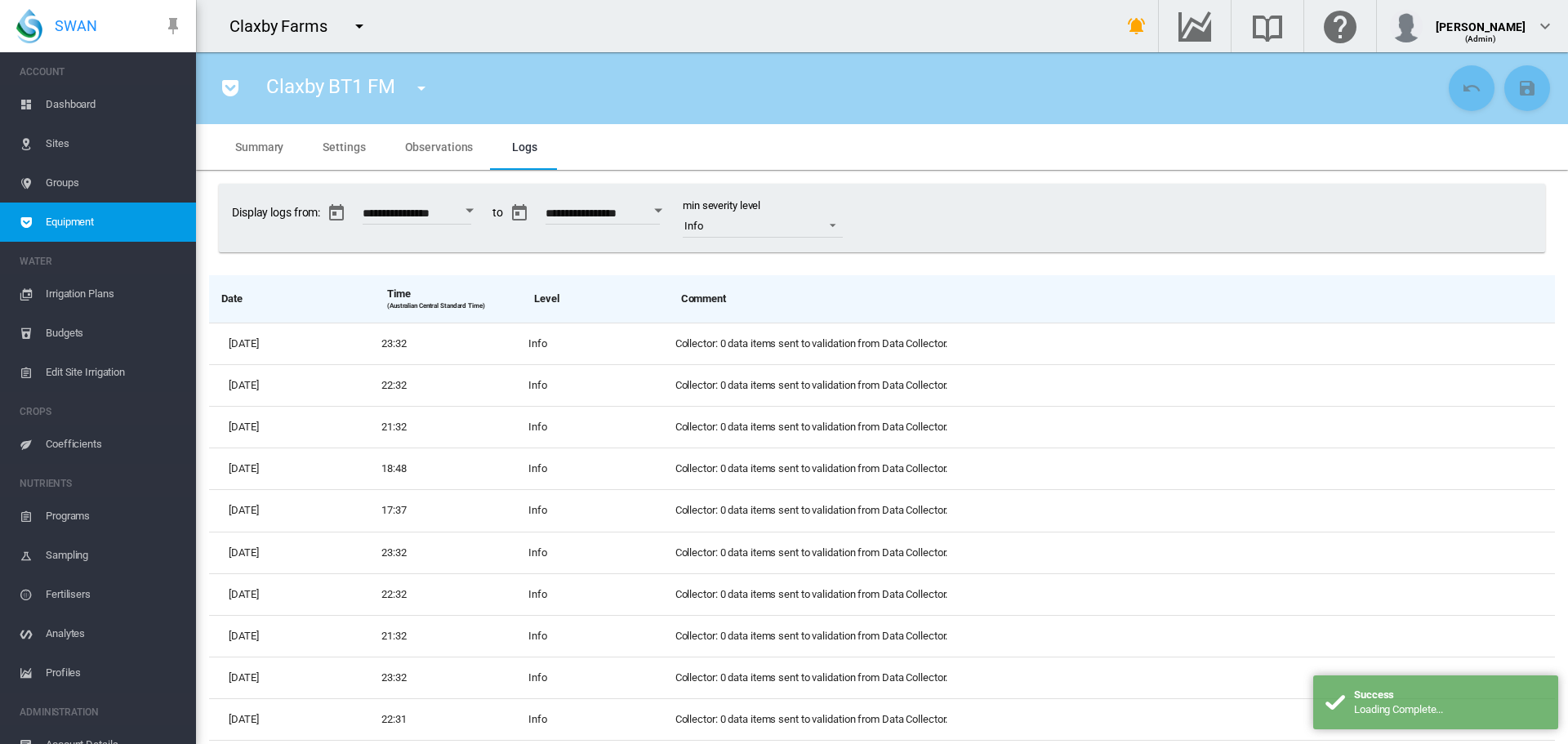
click at [437, 146] on span "Observations" at bounding box center [439, 146] width 69 height 13
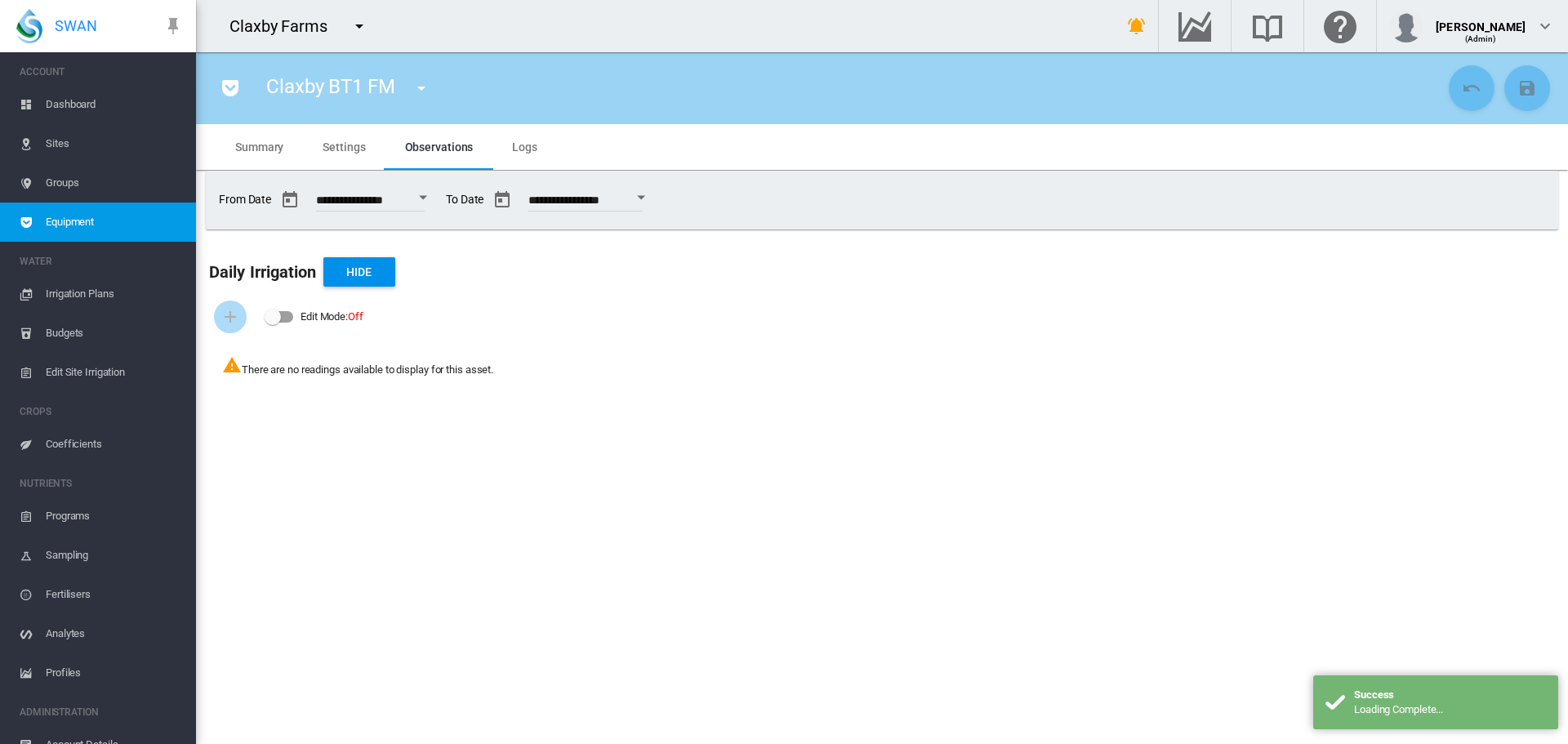
click at [354, 143] on span "Settings" at bounding box center [344, 146] width 43 height 13
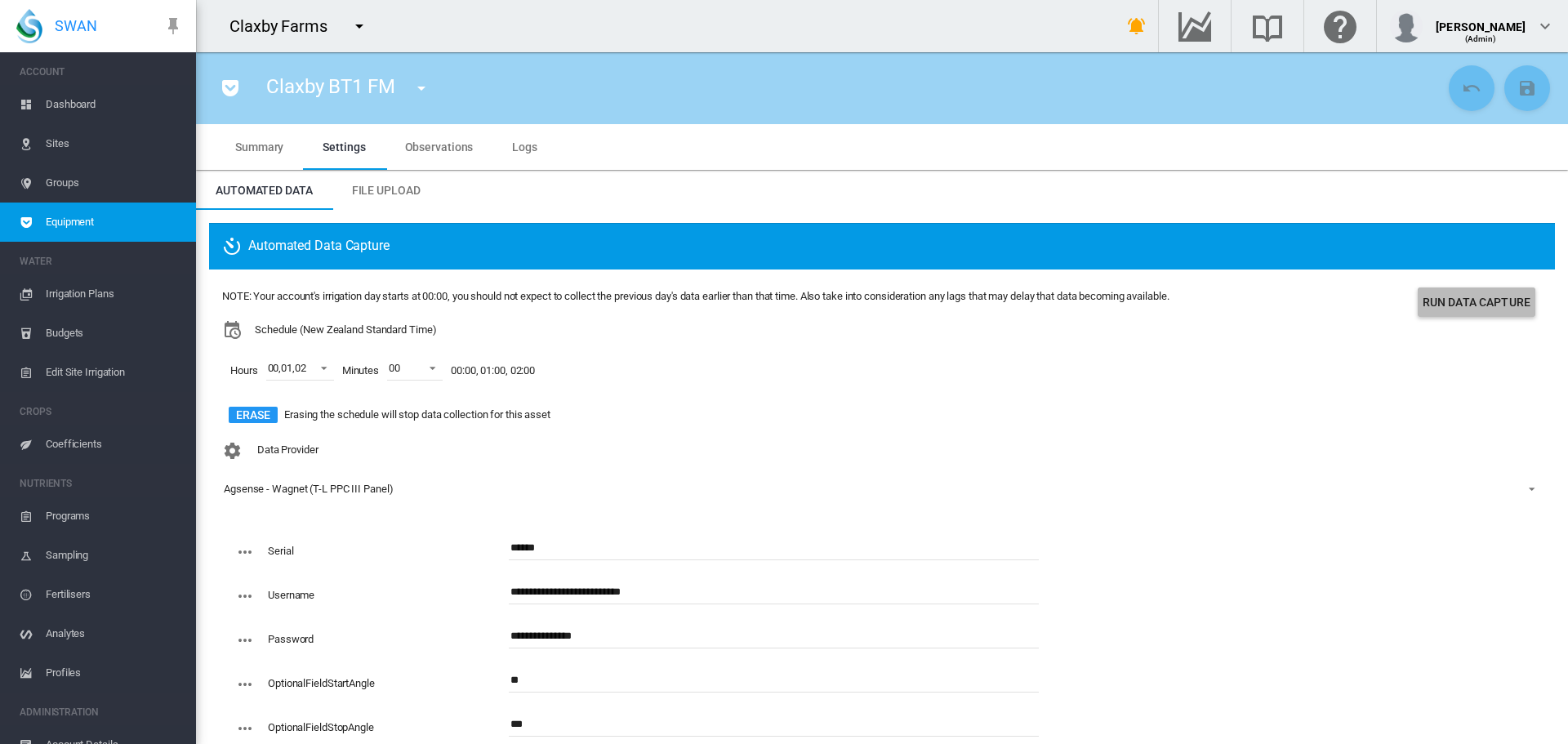
click at [1454, 305] on button "Run Data Capture" at bounding box center [1476, 302] width 117 height 30
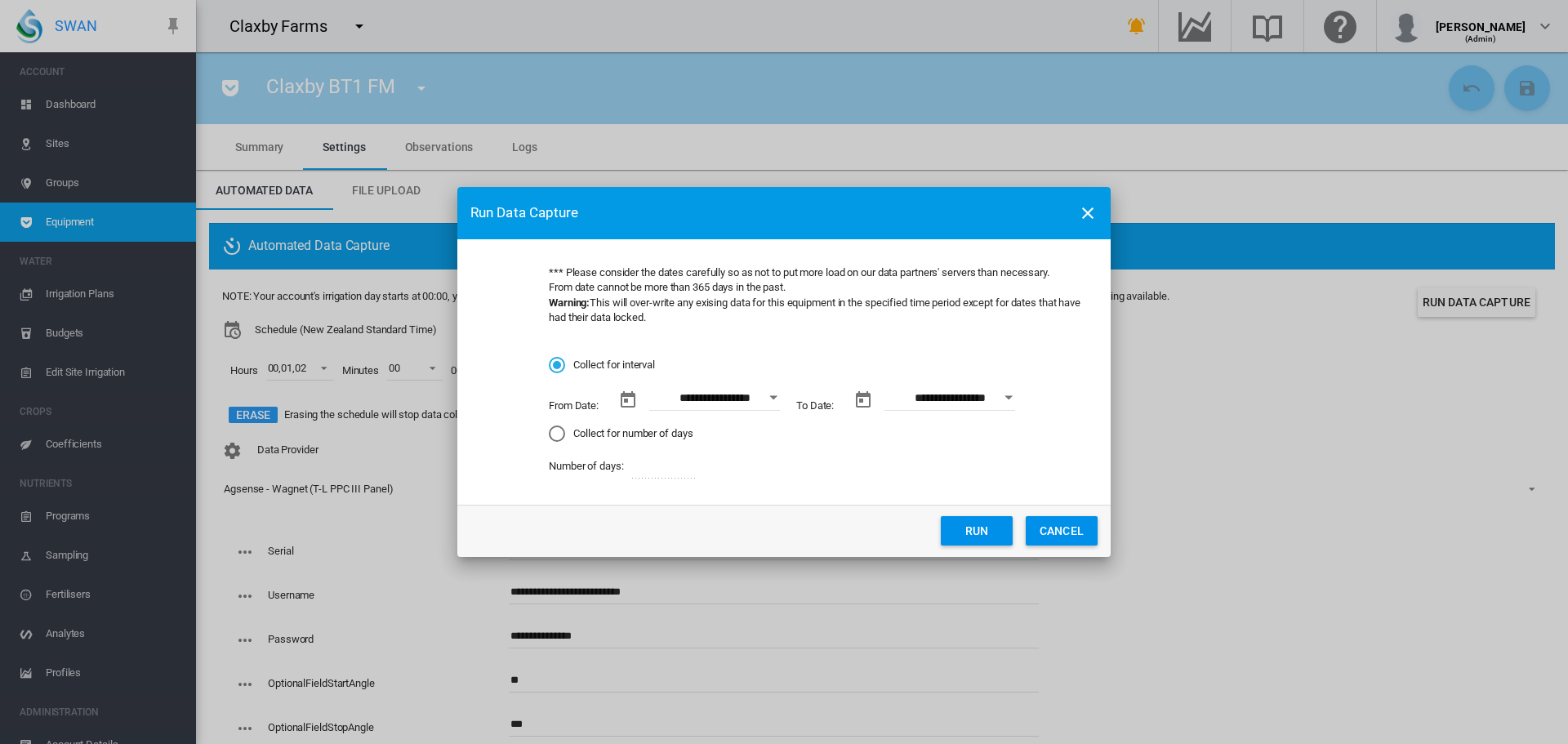
click at [775, 394] on button "Open calendar" at bounding box center [773, 398] width 30 height 30
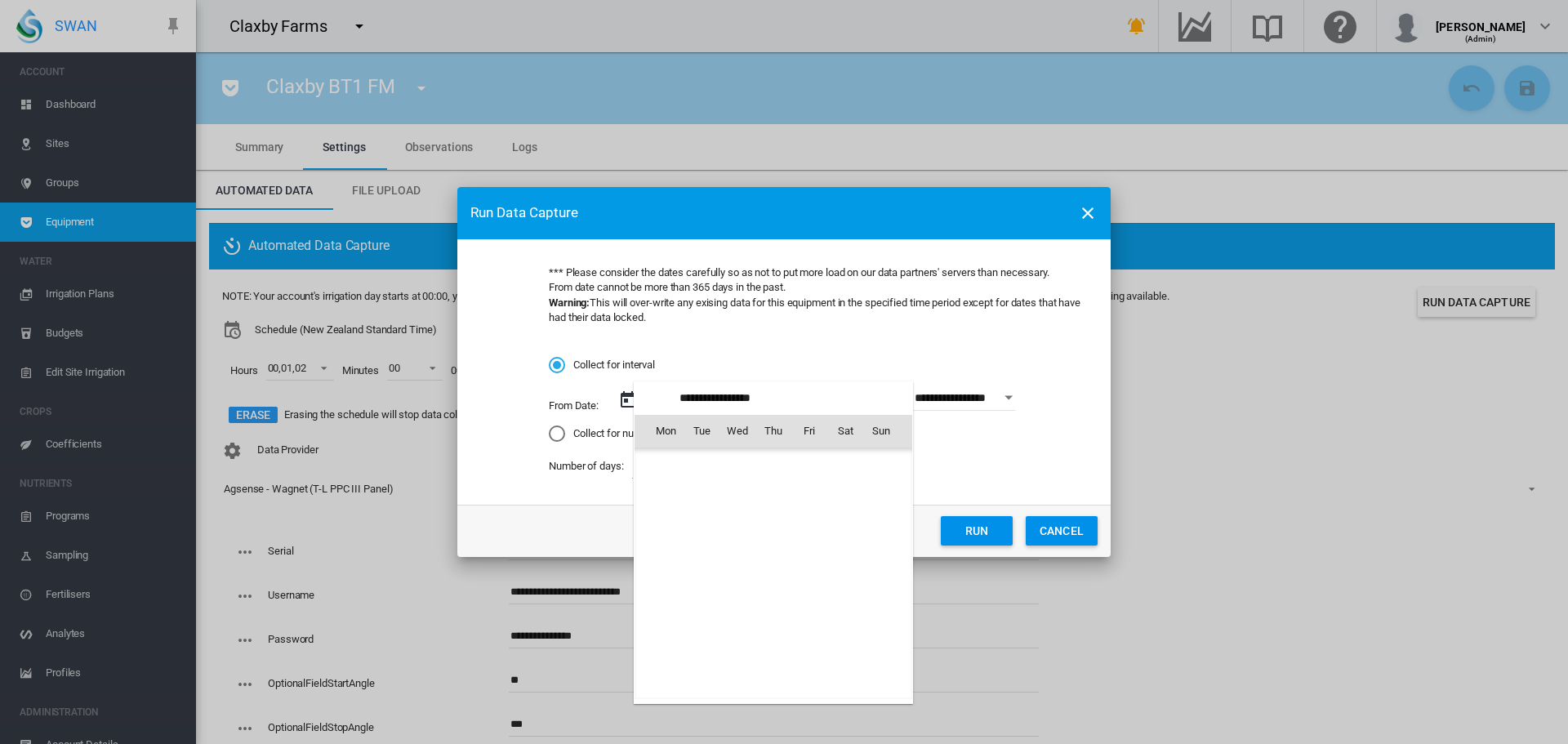
scroll to position [378296, 0]
click at [807, 538] on span "12" at bounding box center [810, 538] width 32 height 32
type input "**********"
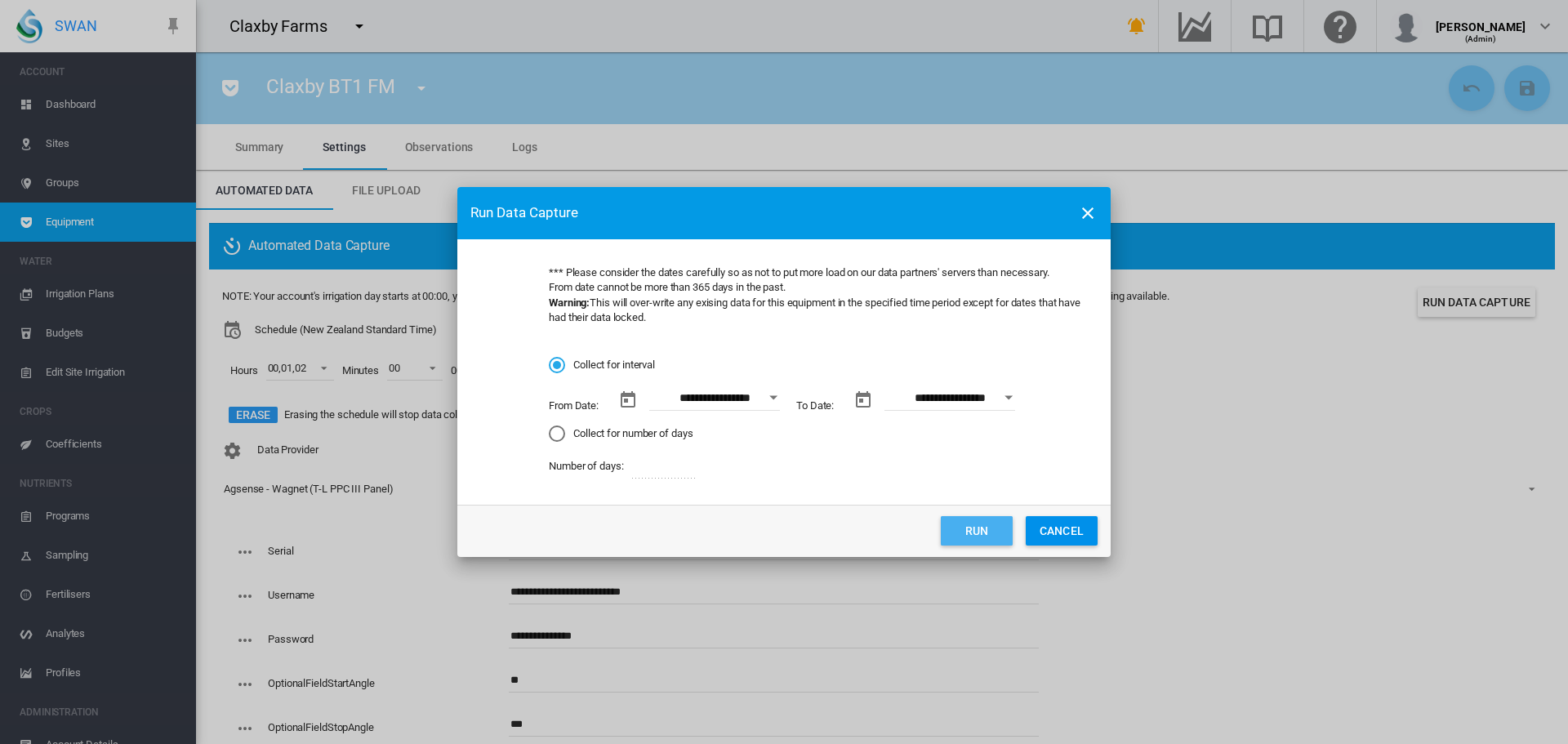
click at [982, 527] on button "Run" at bounding box center [976, 530] width 72 height 30
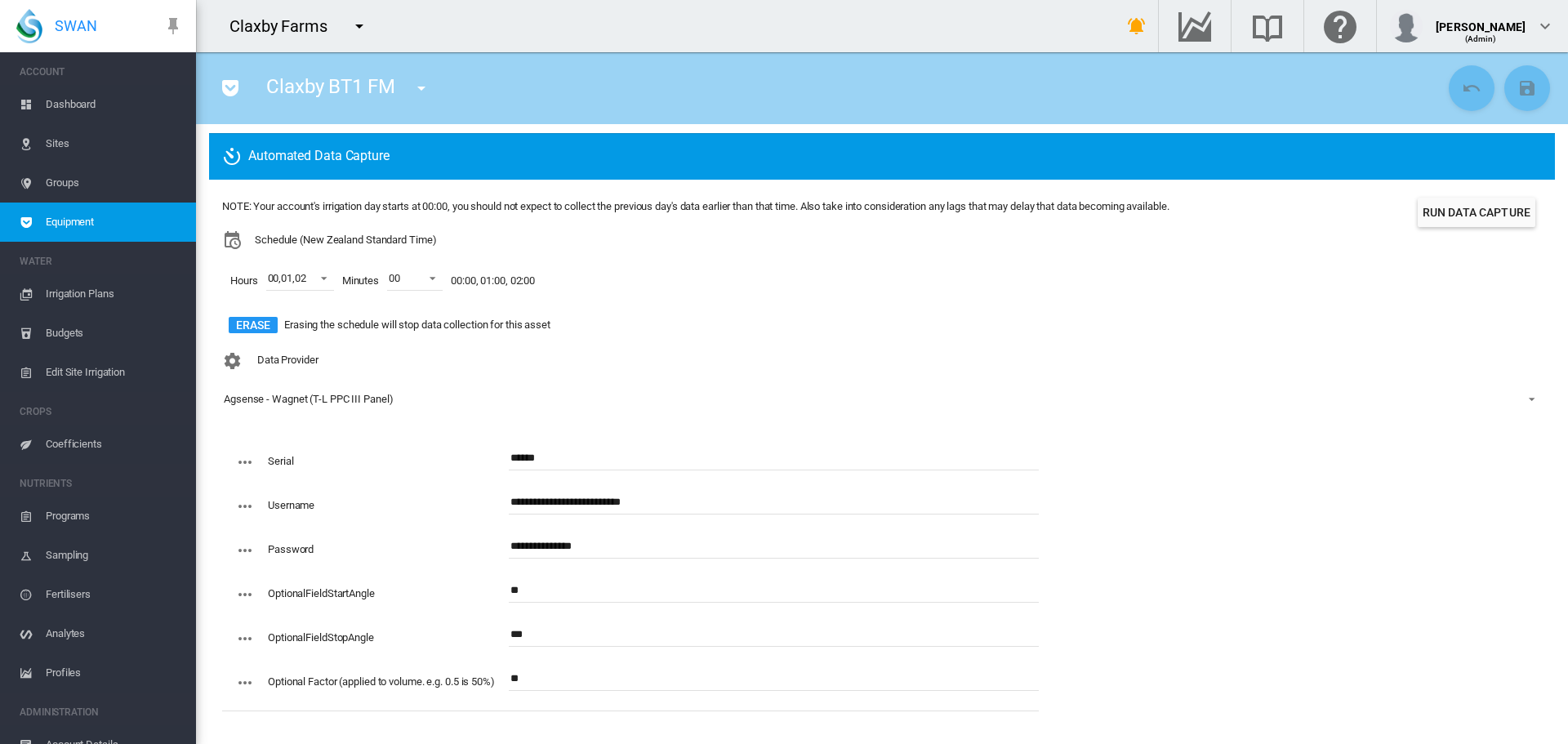
scroll to position [0, 0]
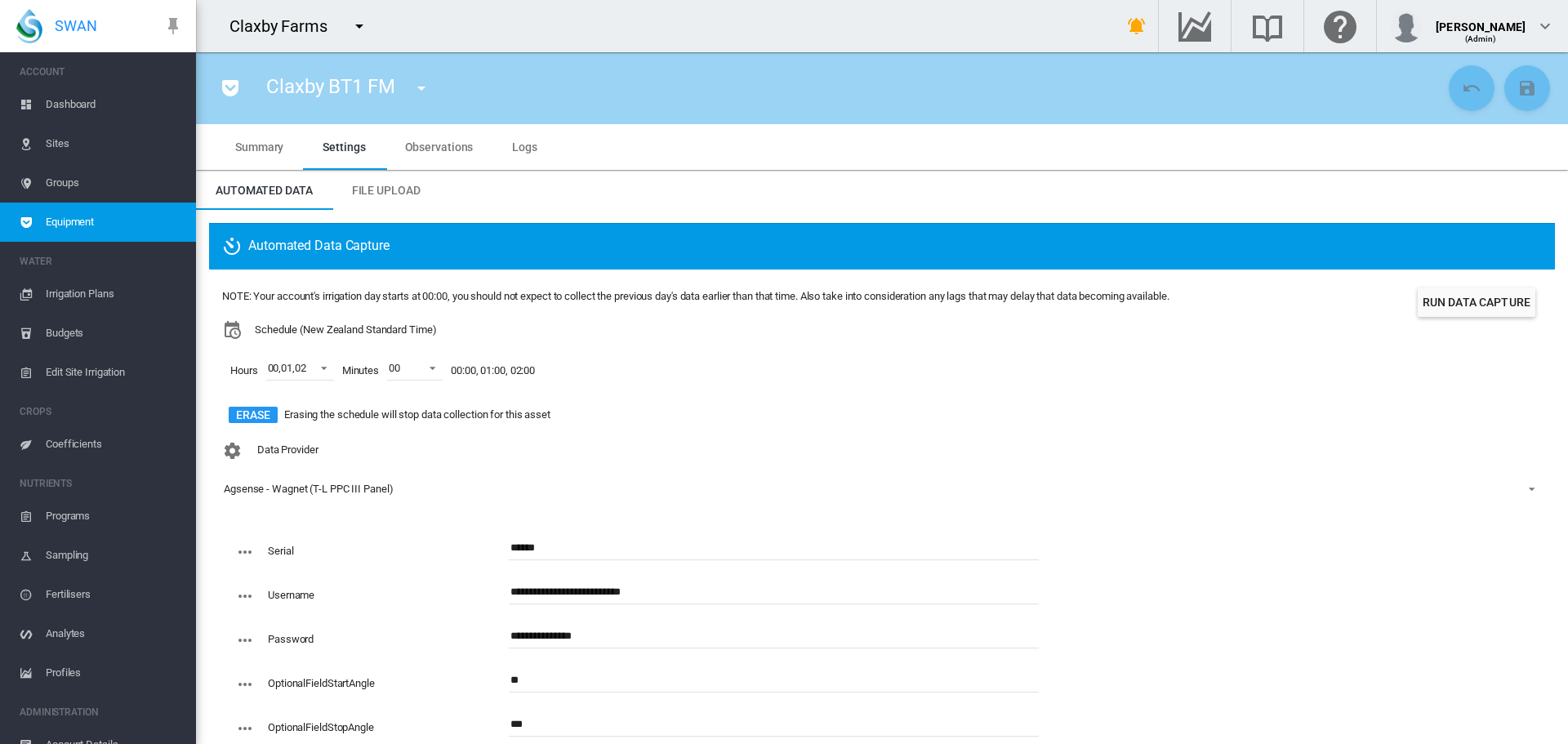
click at [68, 100] on span "Dashboard" at bounding box center [114, 105] width 137 height 39
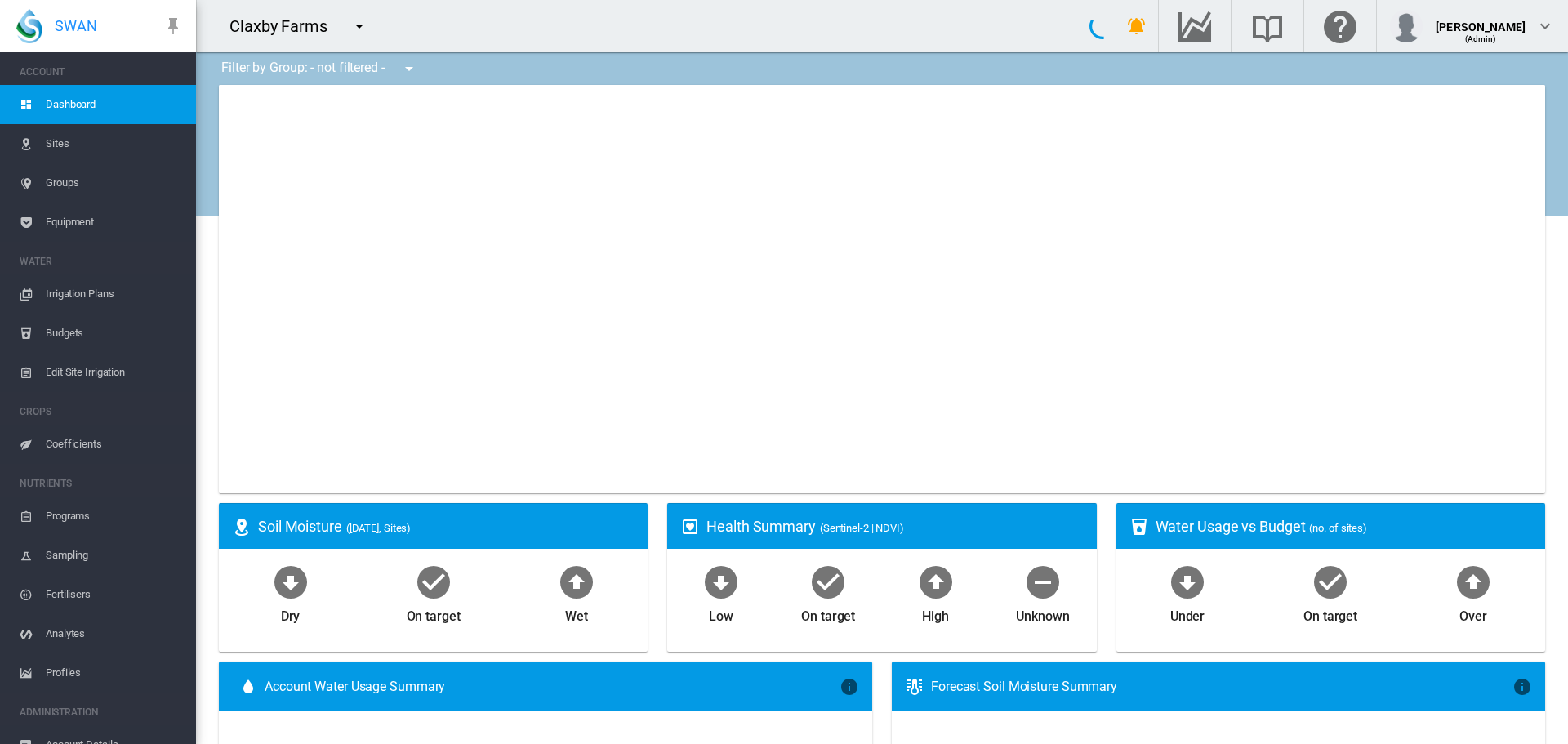
type input "**********"
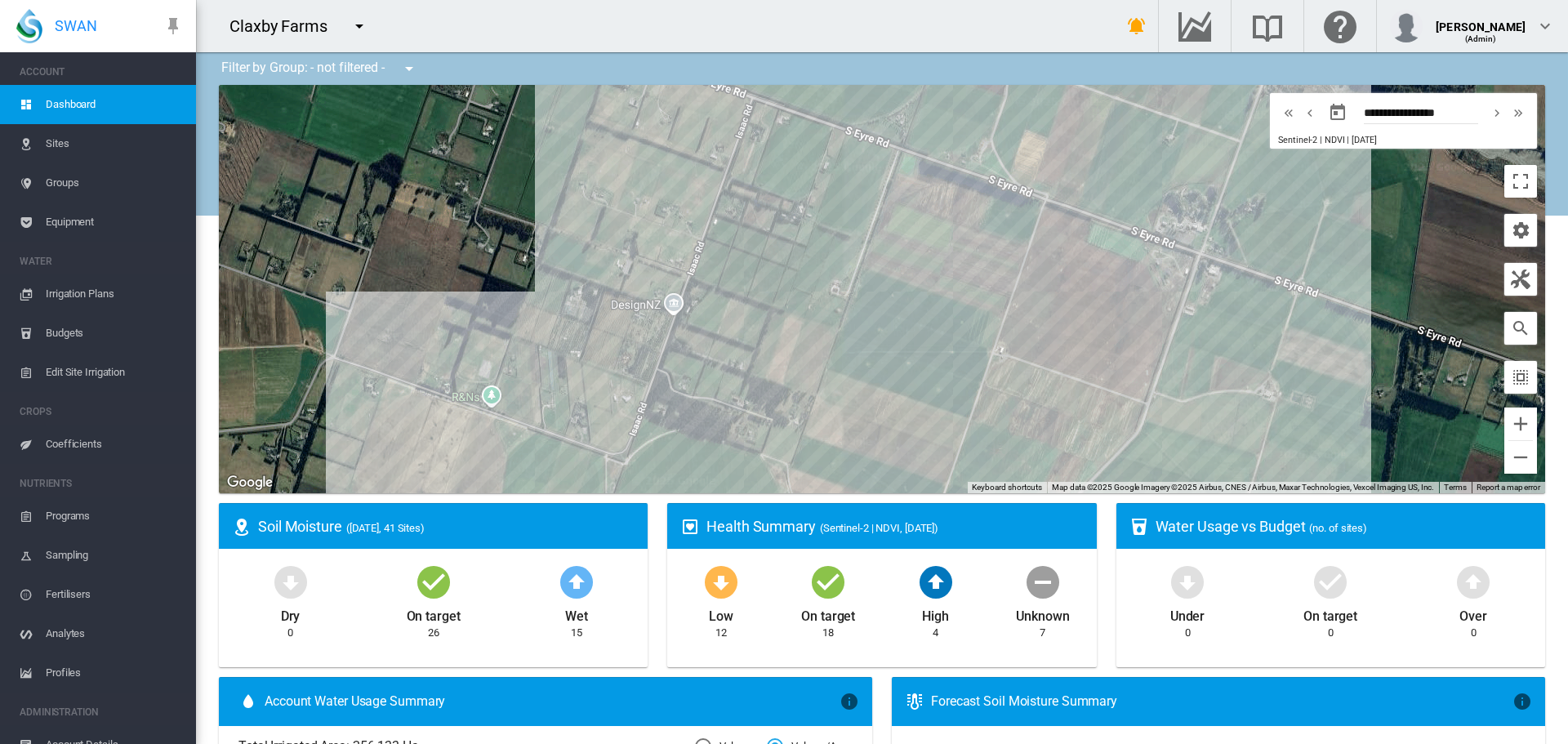
drag, startPoint x: 883, startPoint y: 164, endPoint x: 756, endPoint y: 310, distance: 193.5
click at [756, 310] on div at bounding box center [882, 289] width 1326 height 409
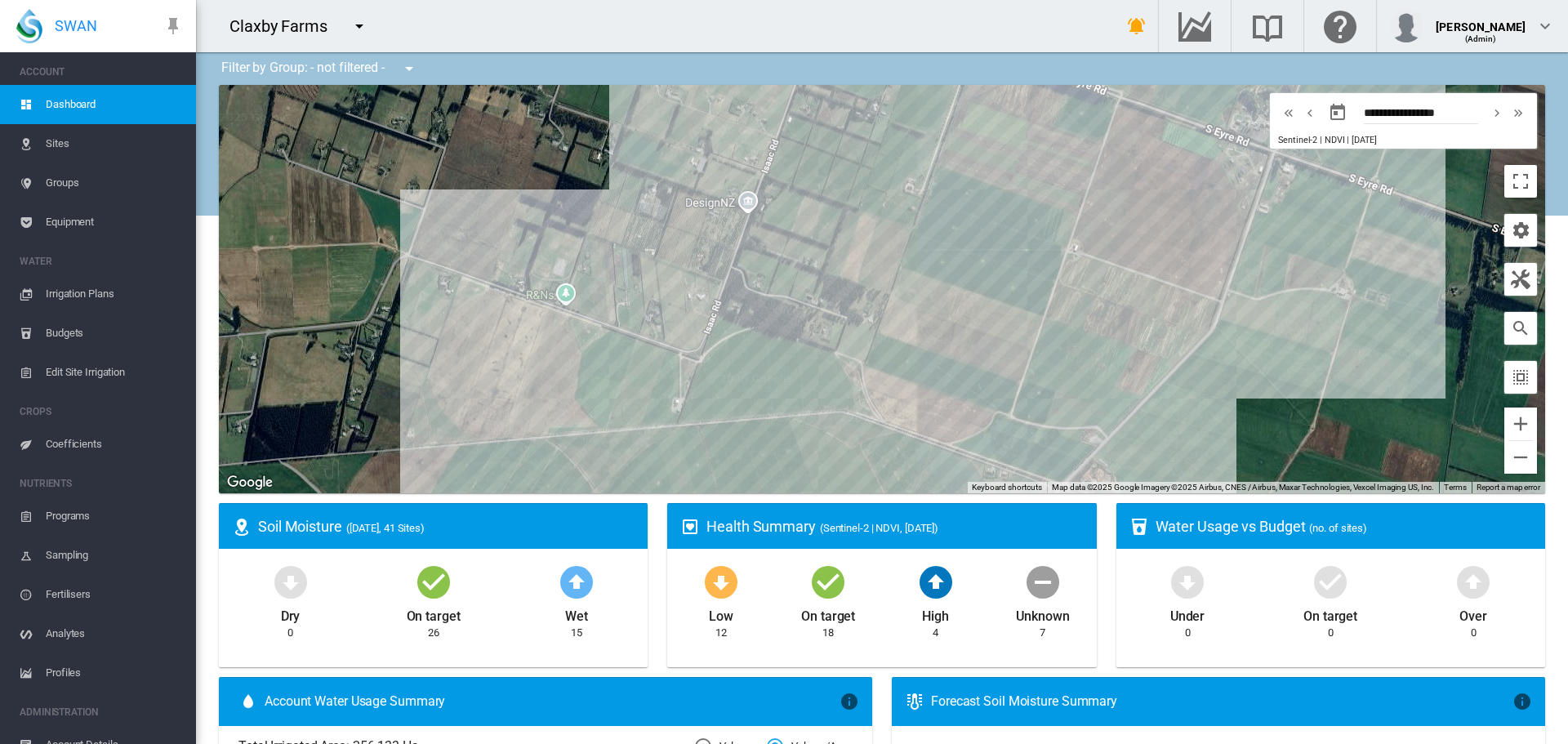
drag, startPoint x: 647, startPoint y: 350, endPoint x: 732, endPoint y: 231, distance: 146.2
click at [732, 231] on div at bounding box center [882, 289] width 1326 height 409
click at [77, 215] on span "Equipment" at bounding box center [114, 222] width 137 height 39
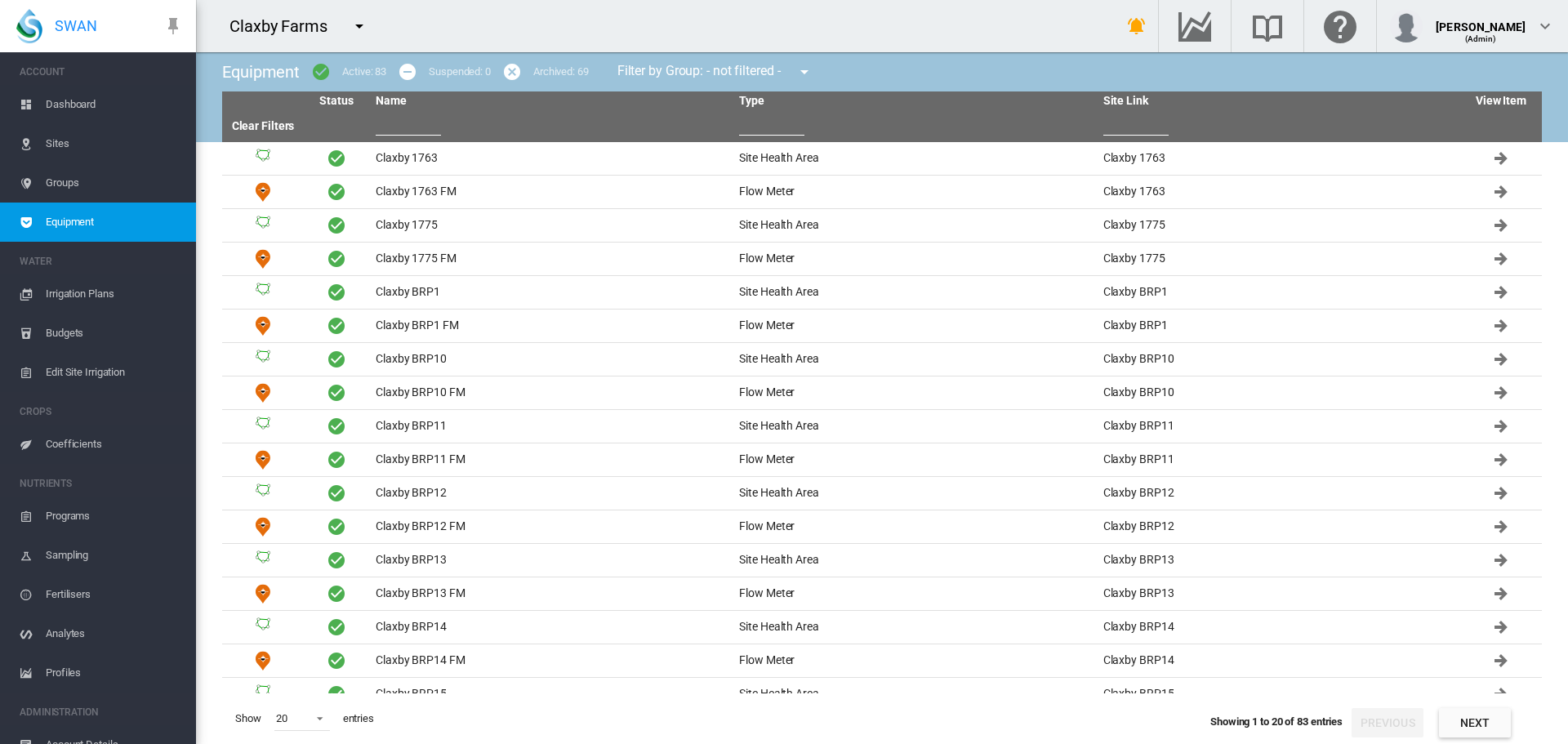
click at [386, 123] on input "text" at bounding box center [408, 123] width 66 height 25
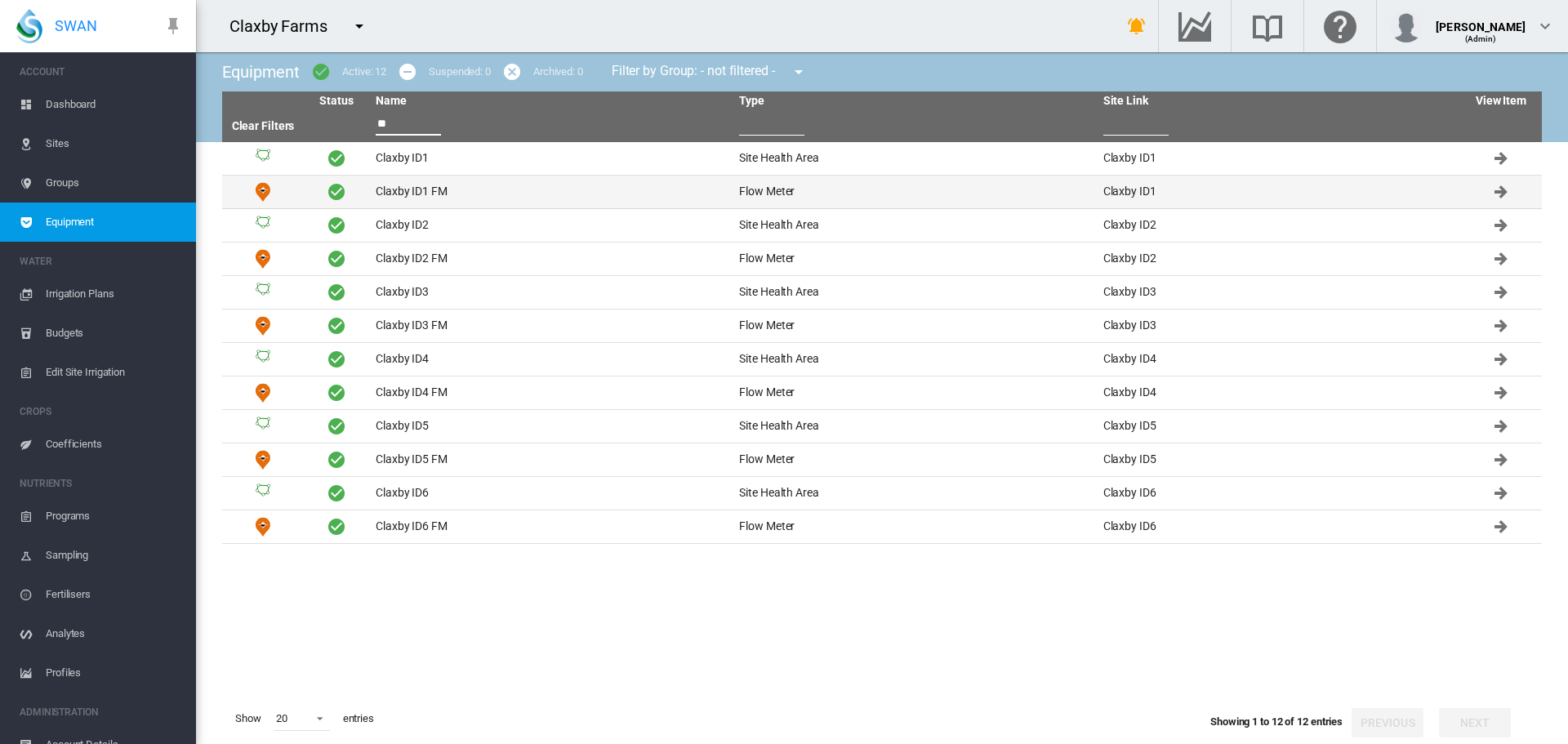
type input "**"
click at [404, 188] on td "Claxby ID1 FM" at bounding box center [551, 192] width 363 height 32
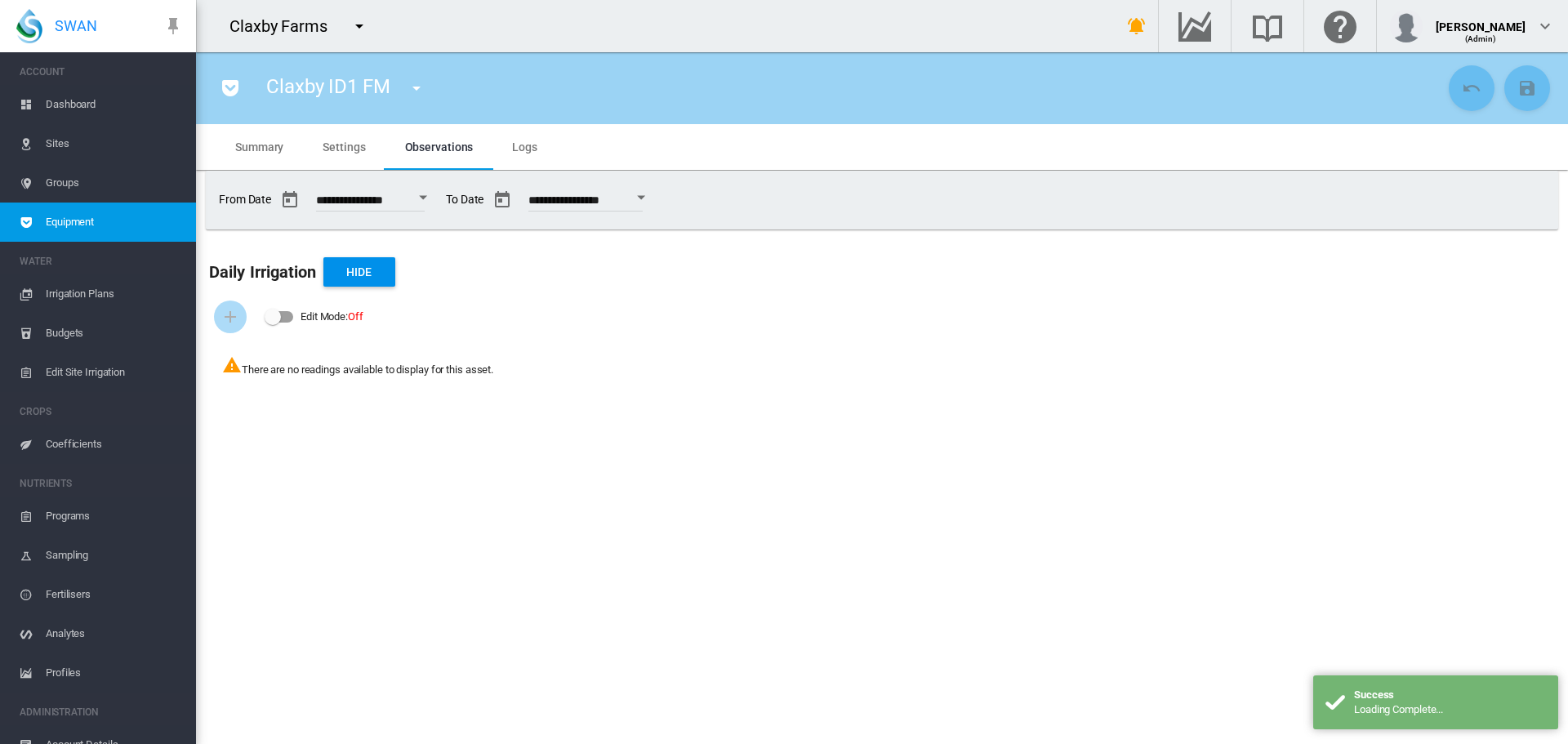
click at [340, 148] on span "Settings" at bounding box center [344, 146] width 43 height 13
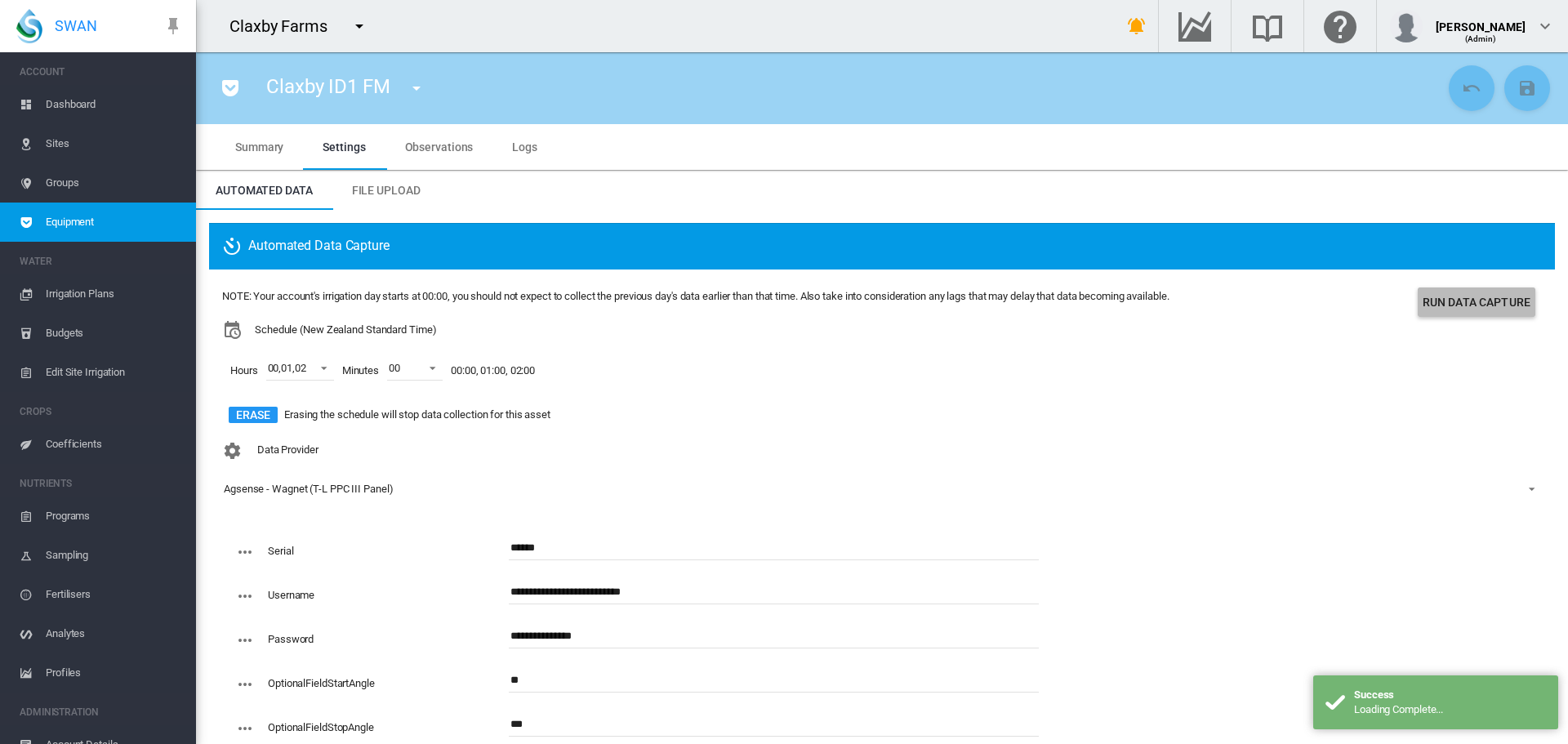
click at [1475, 304] on button "Run Data Capture" at bounding box center [1476, 302] width 117 height 30
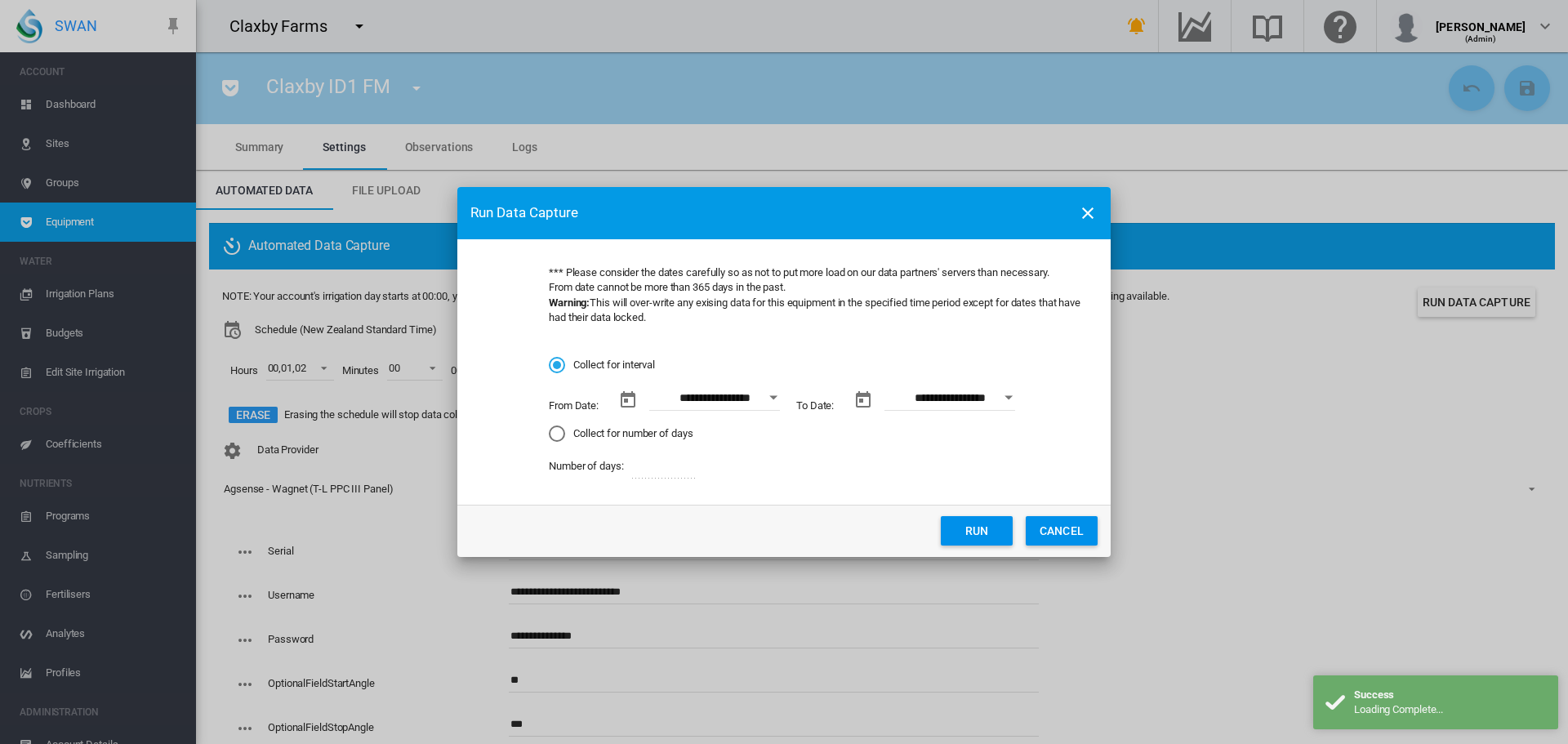
click at [774, 396] on div "Open calendar" at bounding box center [774, 398] width 9 height 4
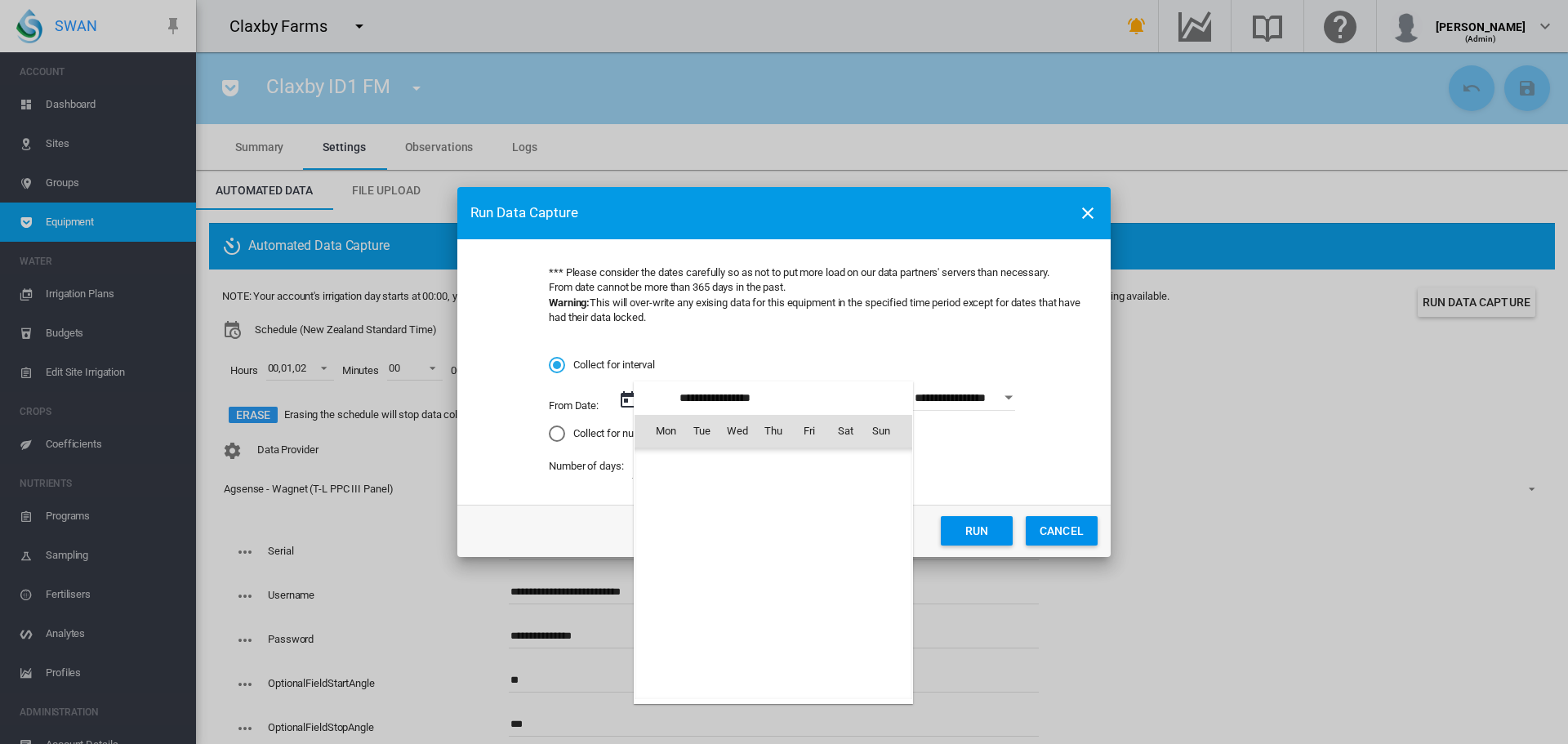
scroll to position [378296, 0]
click at [740, 533] on span "10" at bounding box center [737, 538] width 32 height 32
type input "**********"
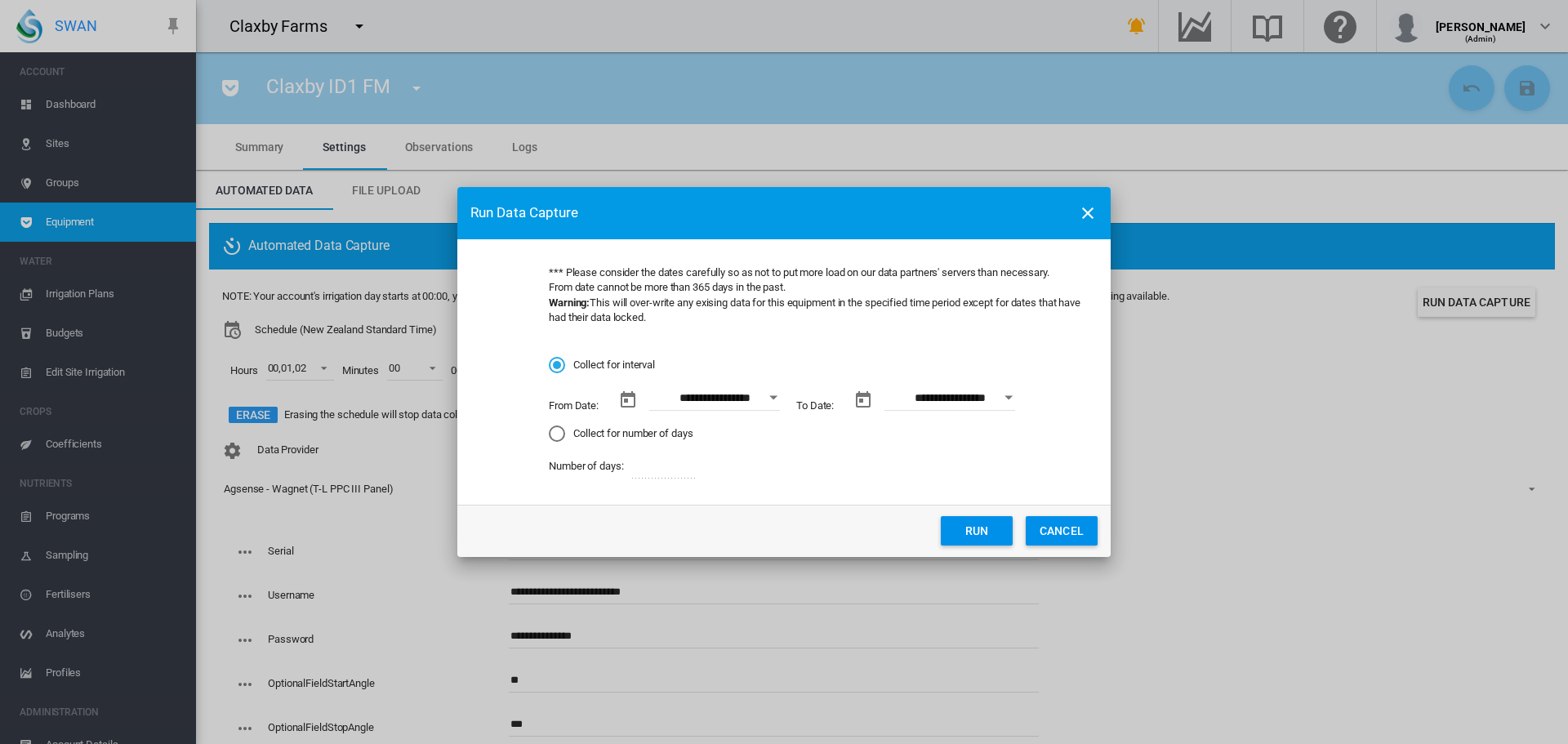
click at [964, 527] on button "Run" at bounding box center [976, 530] width 72 height 30
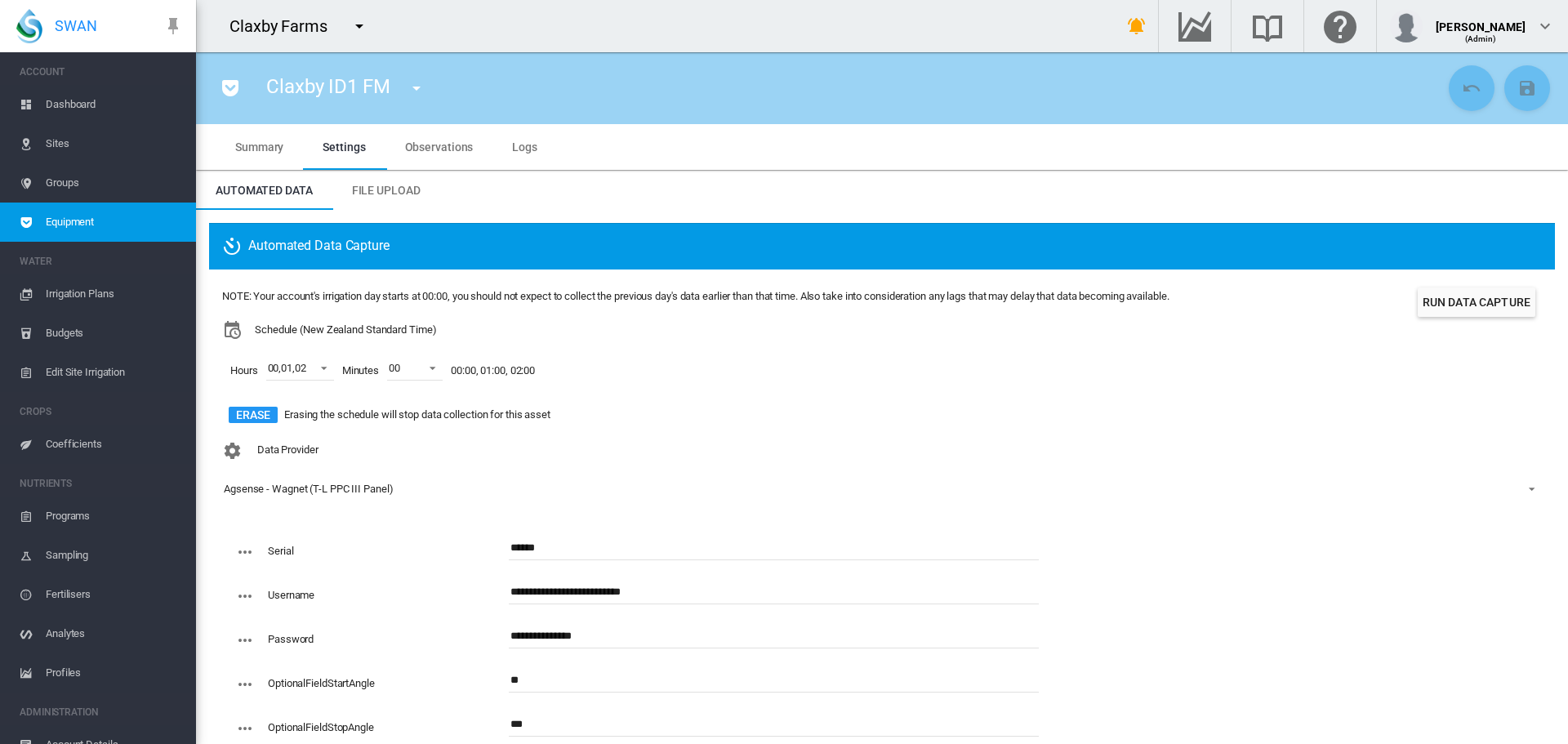
click at [71, 104] on span "Dashboard" at bounding box center [114, 105] width 137 height 39
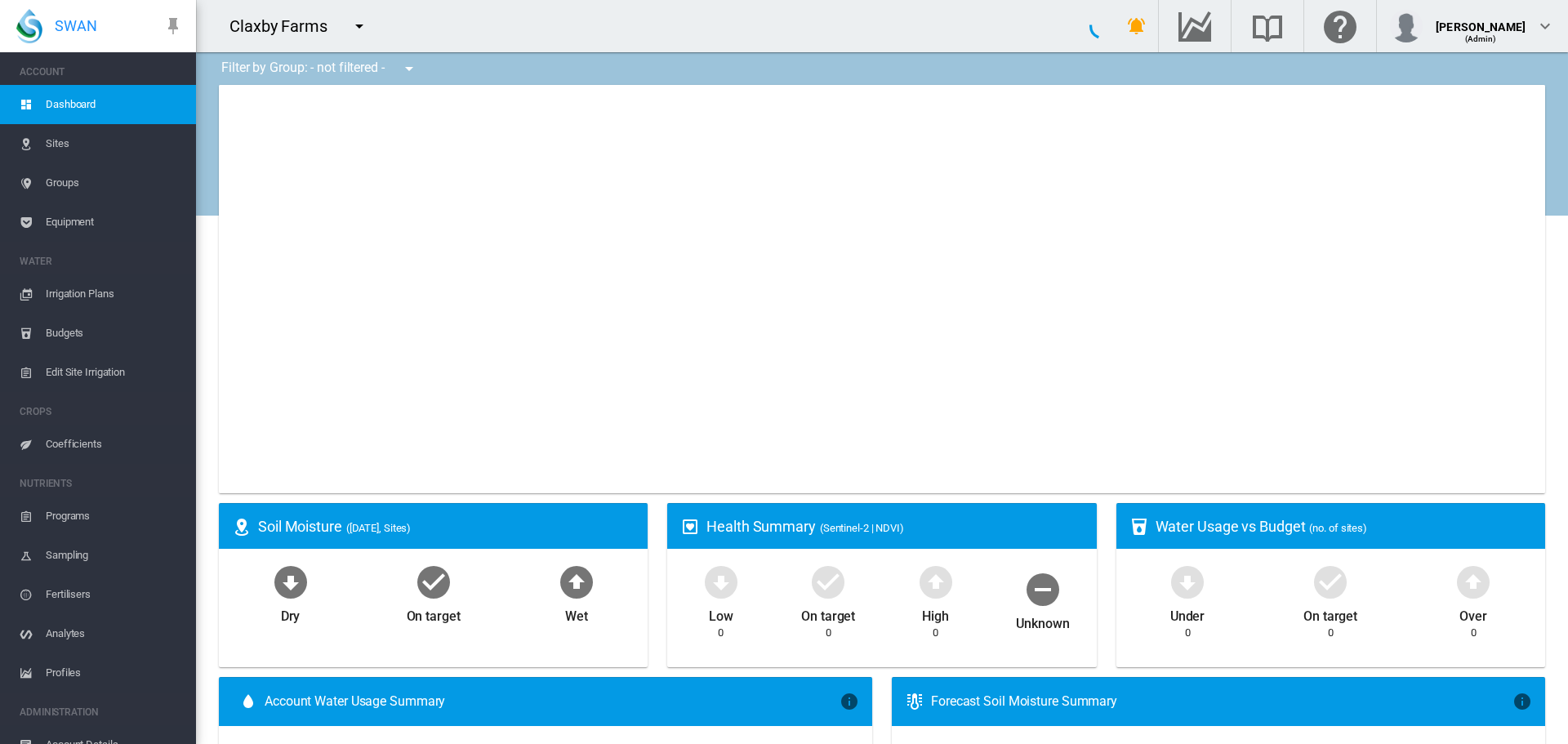
type input "**********"
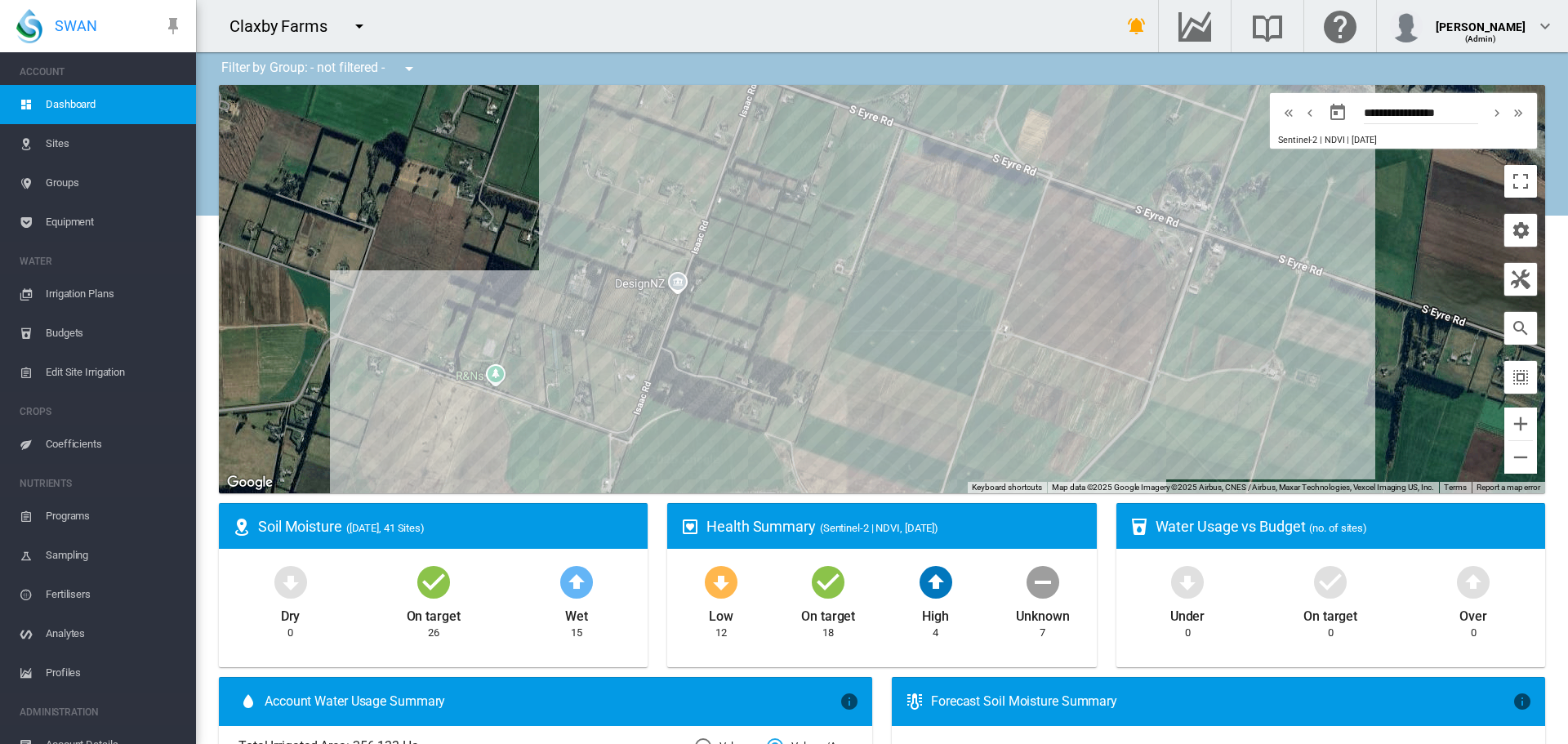
drag, startPoint x: 841, startPoint y: 203, endPoint x: 767, endPoint y: 289, distance: 113.5
click at [767, 289] on div at bounding box center [882, 289] width 1326 height 409
click at [1008, 209] on div "Claxby BRP17 (10 Ha)" at bounding box center [882, 289] width 1326 height 409
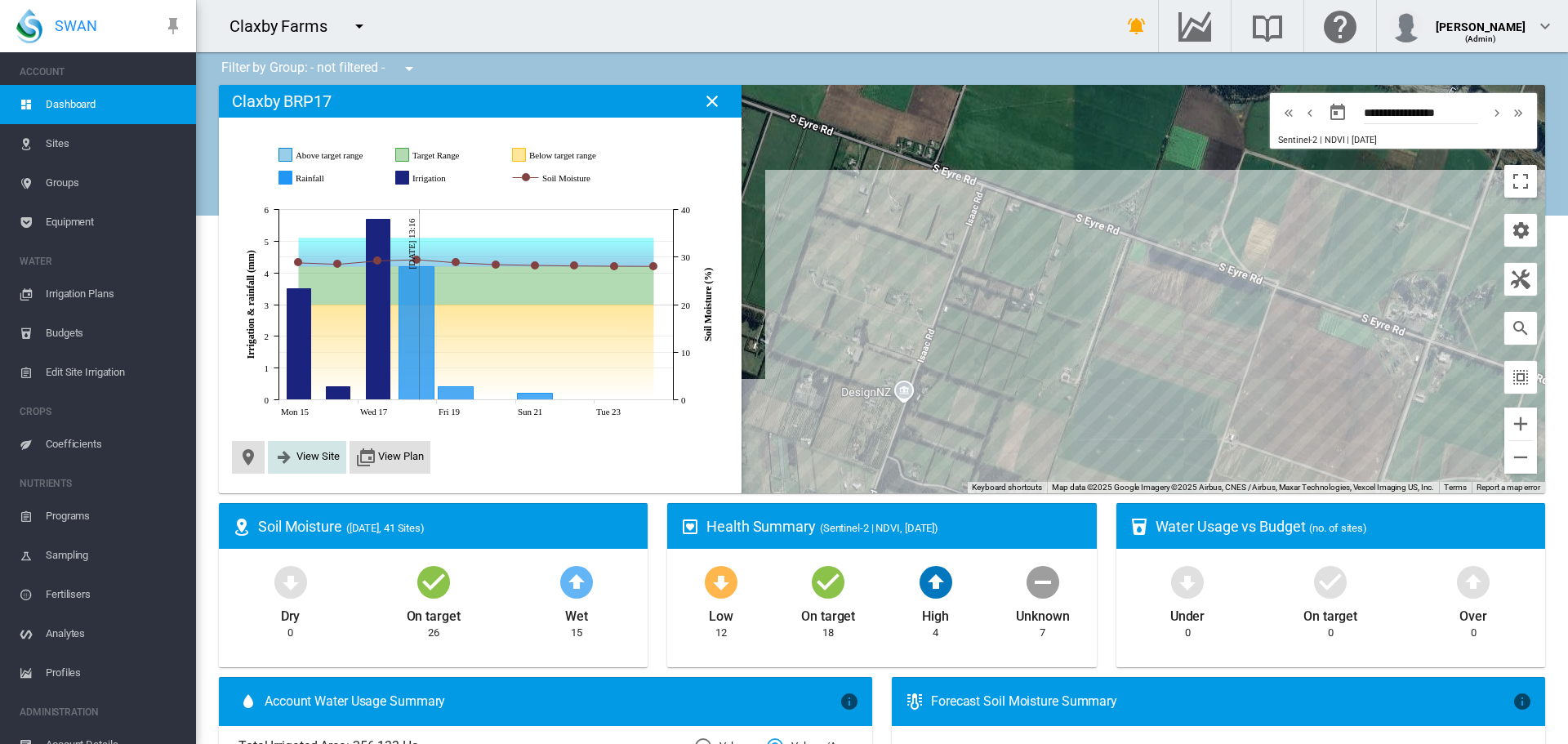
click at [323, 461] on span "View Site" at bounding box center [318, 456] width 43 height 12
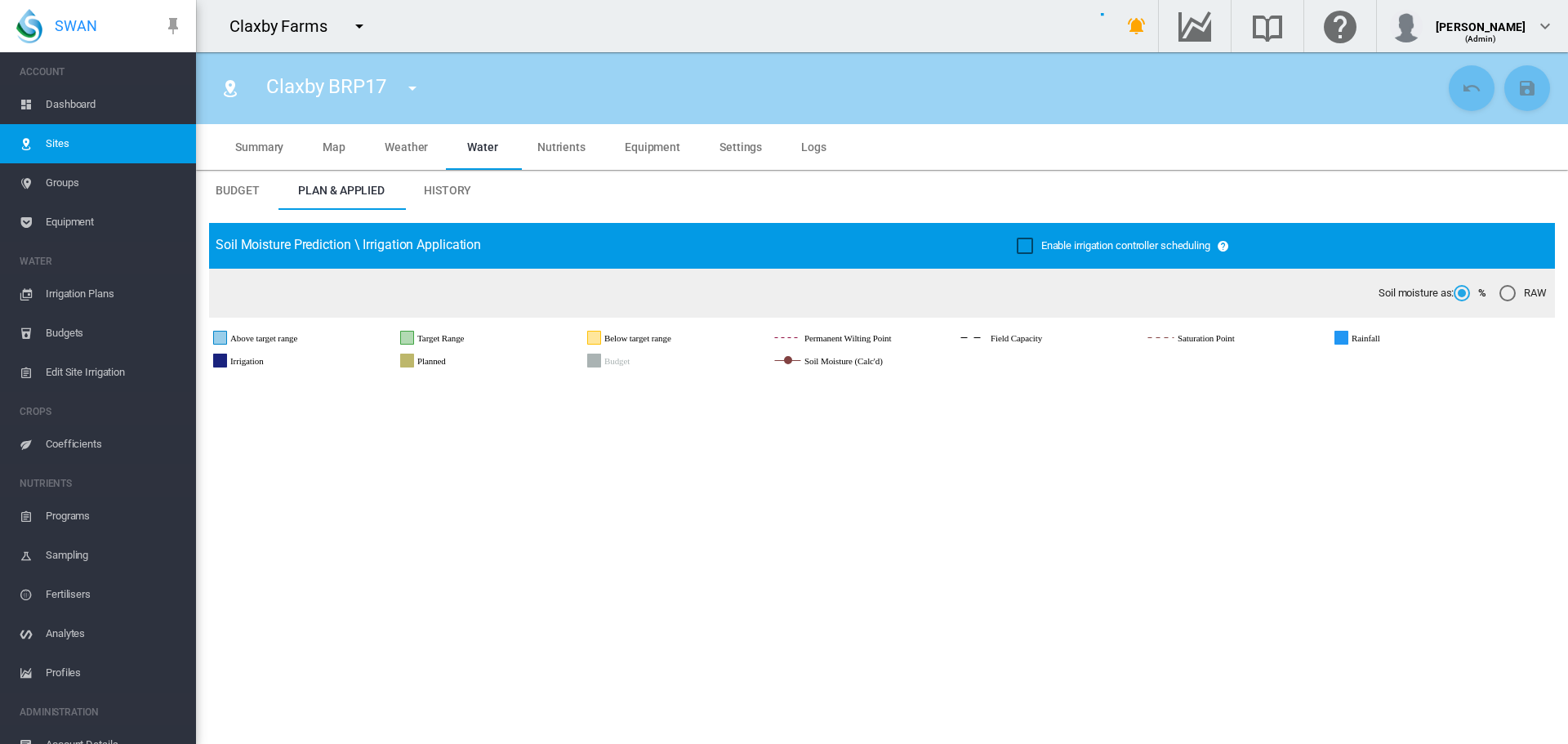
click at [655, 152] on span "Equipment" at bounding box center [652, 146] width 55 height 13
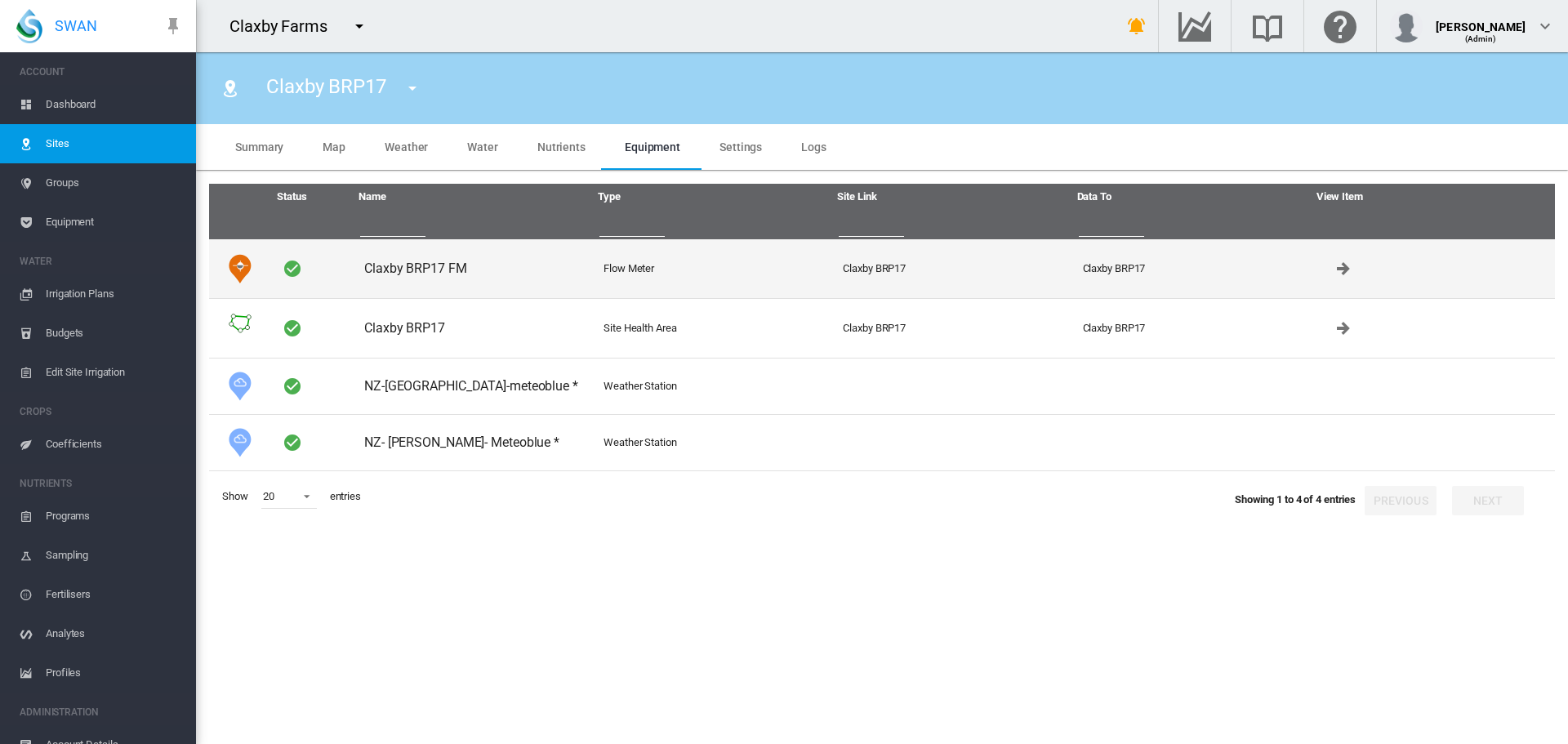
click at [408, 272] on td "Claxby BRP17 FM" at bounding box center [477, 268] width 239 height 59
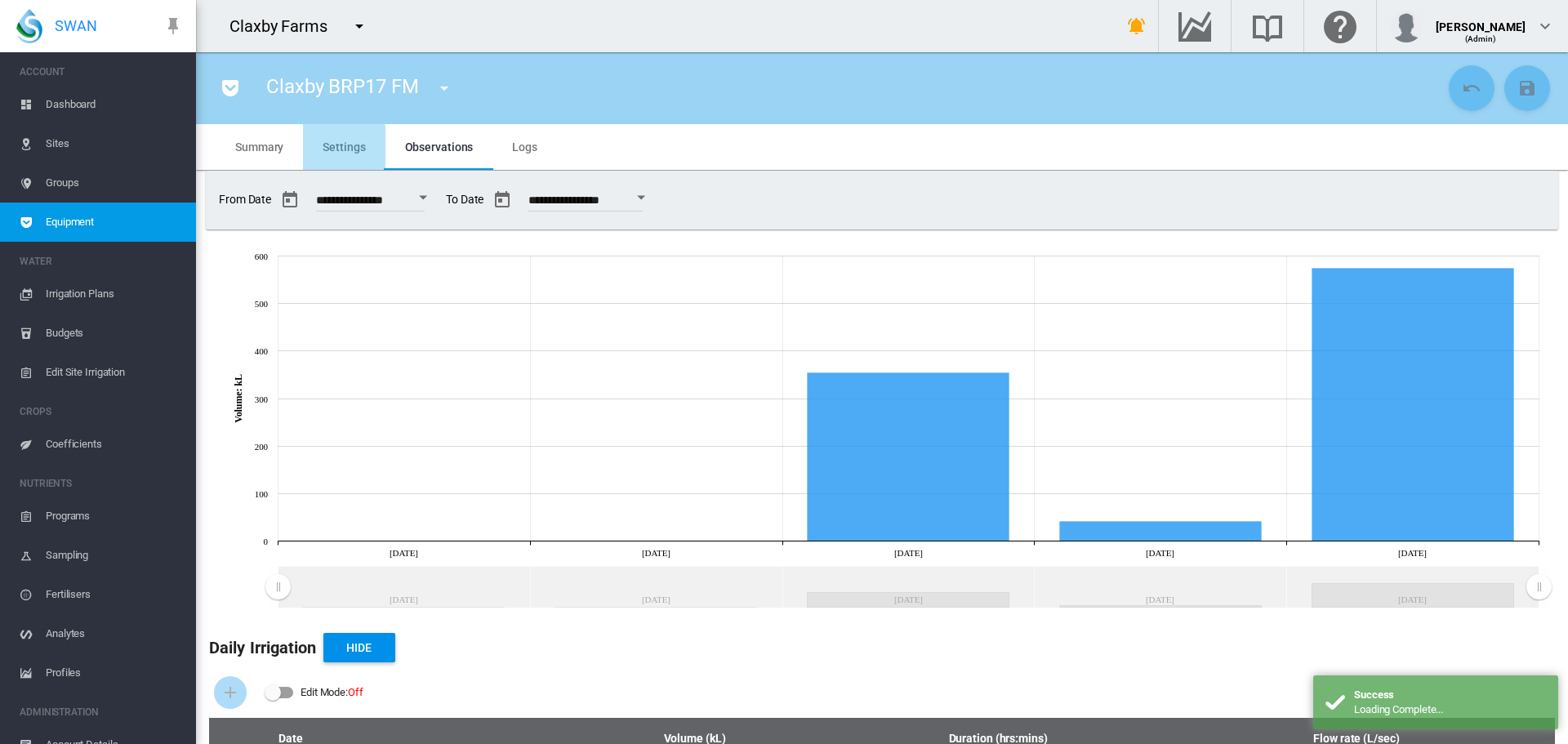
click at [335, 152] on span "Settings" at bounding box center [344, 146] width 43 height 13
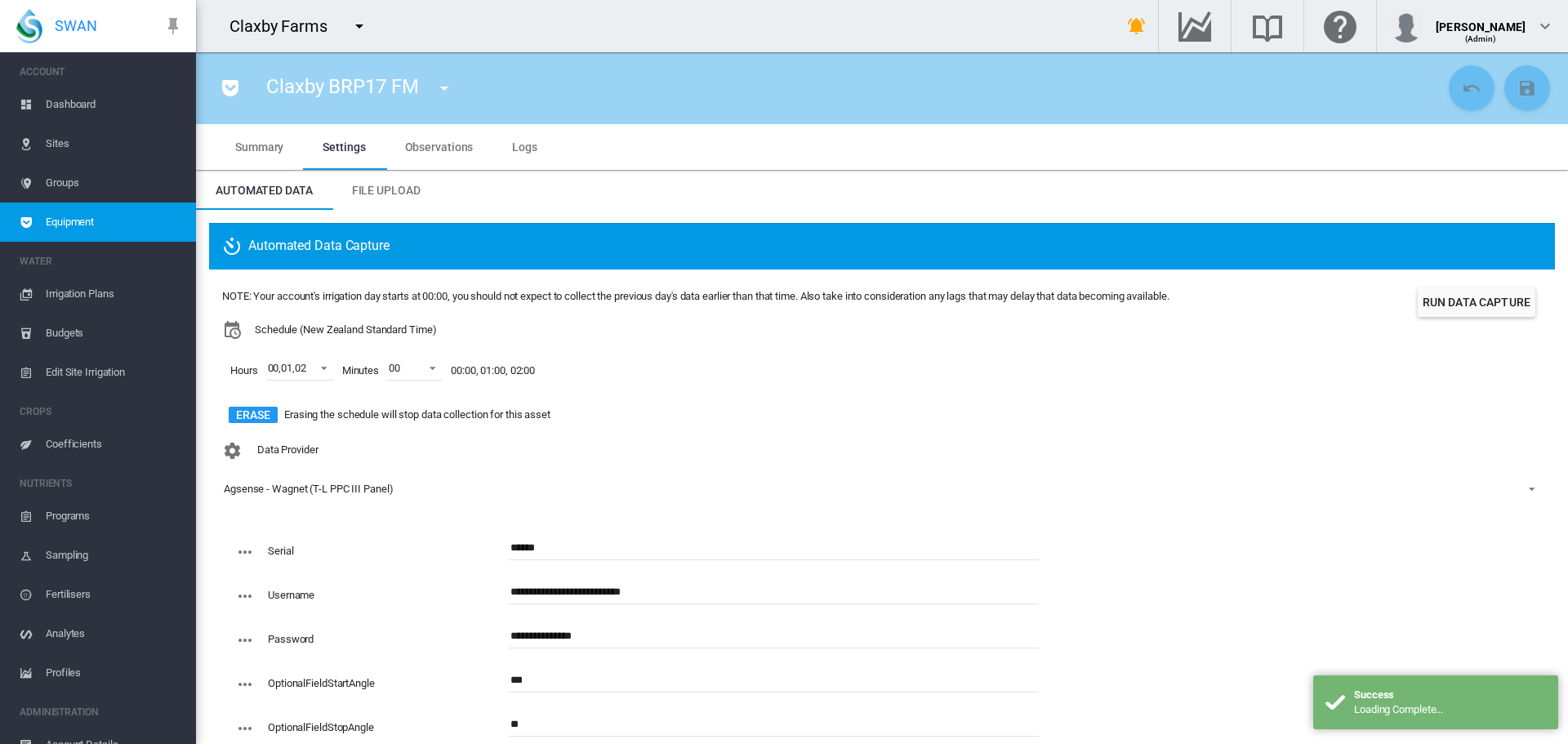
click at [1448, 310] on button "Run Data Capture" at bounding box center [1476, 302] width 117 height 30
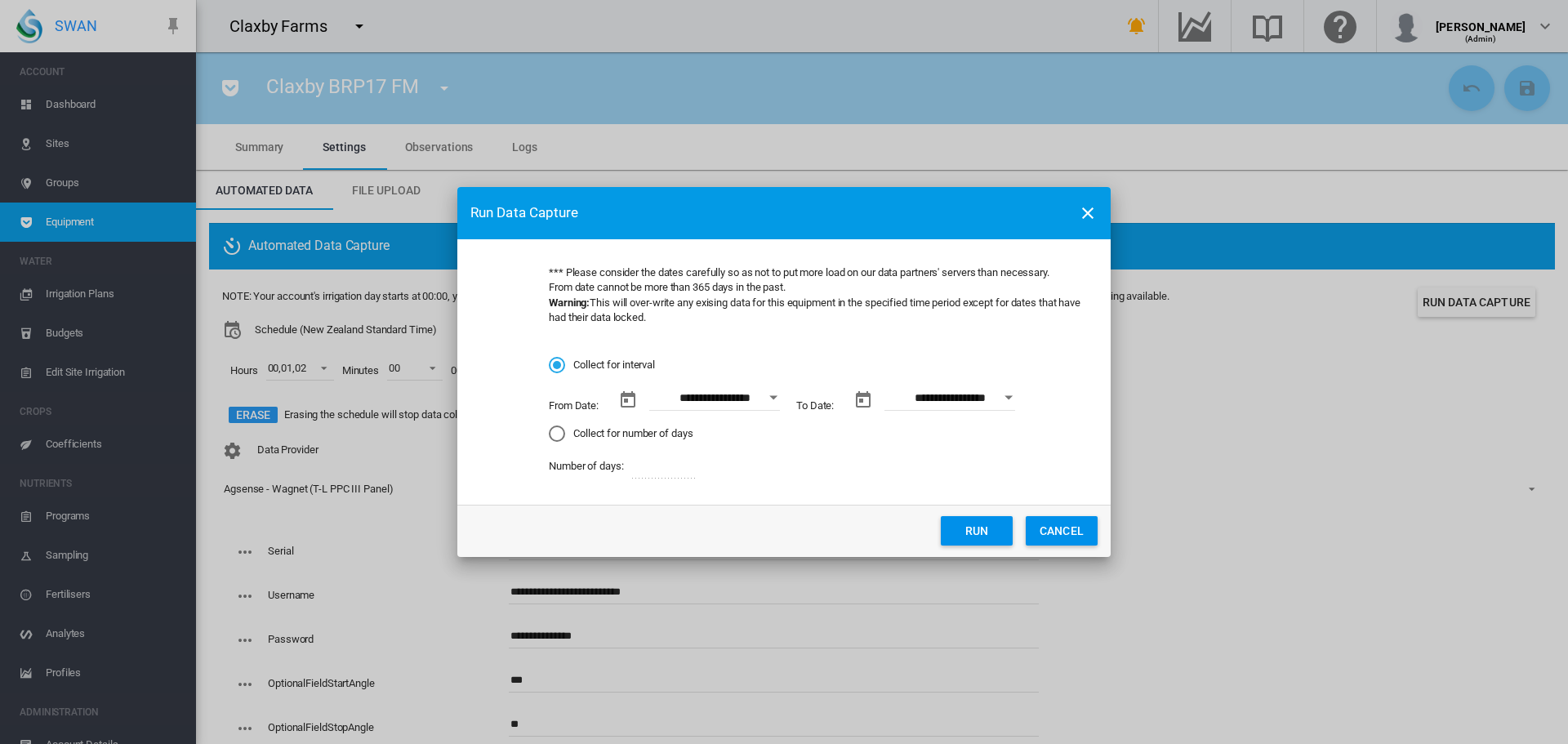
click at [770, 399] on div "Open calendar" at bounding box center [774, 398] width 9 height 4
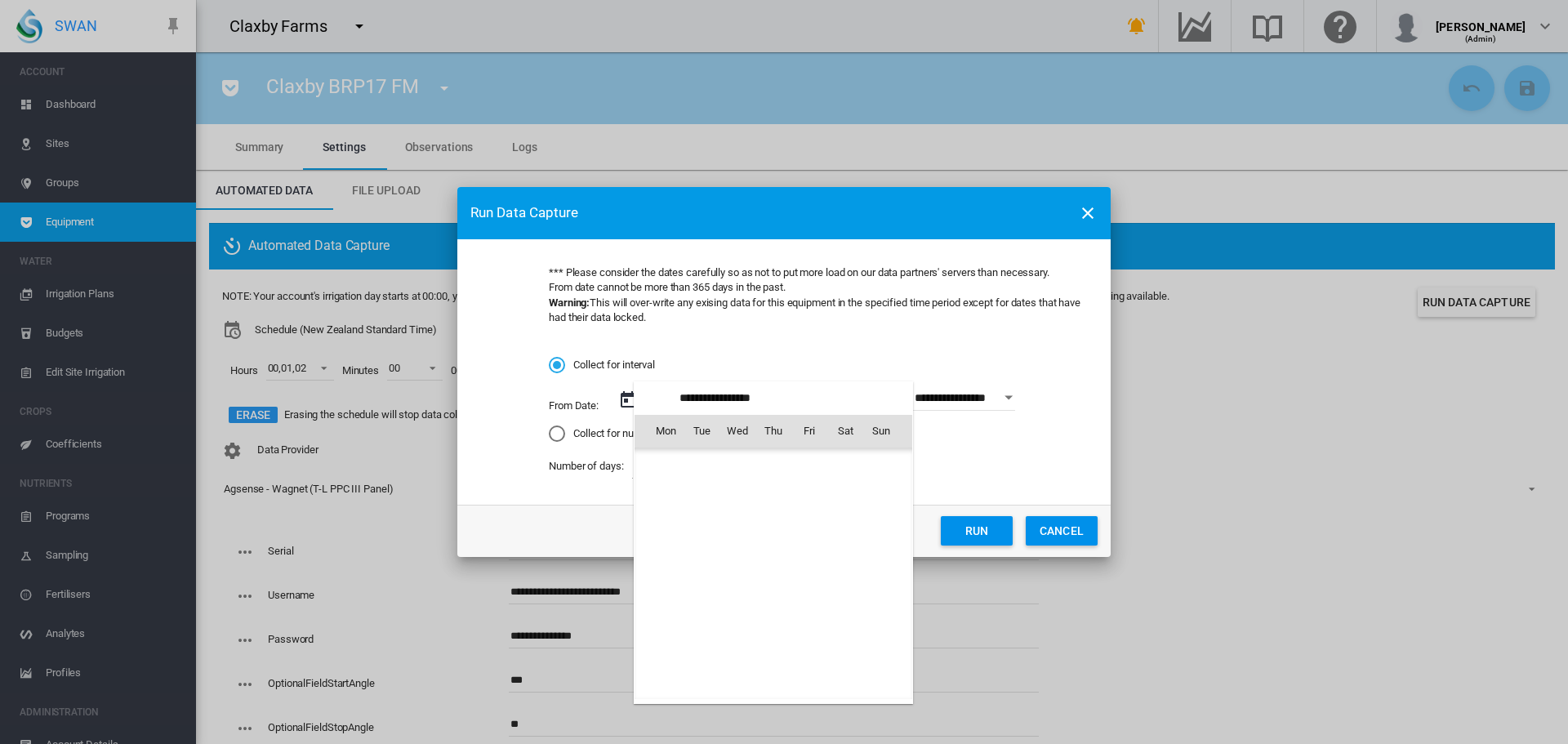
scroll to position [378296, 0]
click at [729, 538] on span "10" at bounding box center [737, 538] width 32 height 32
type input "**********"
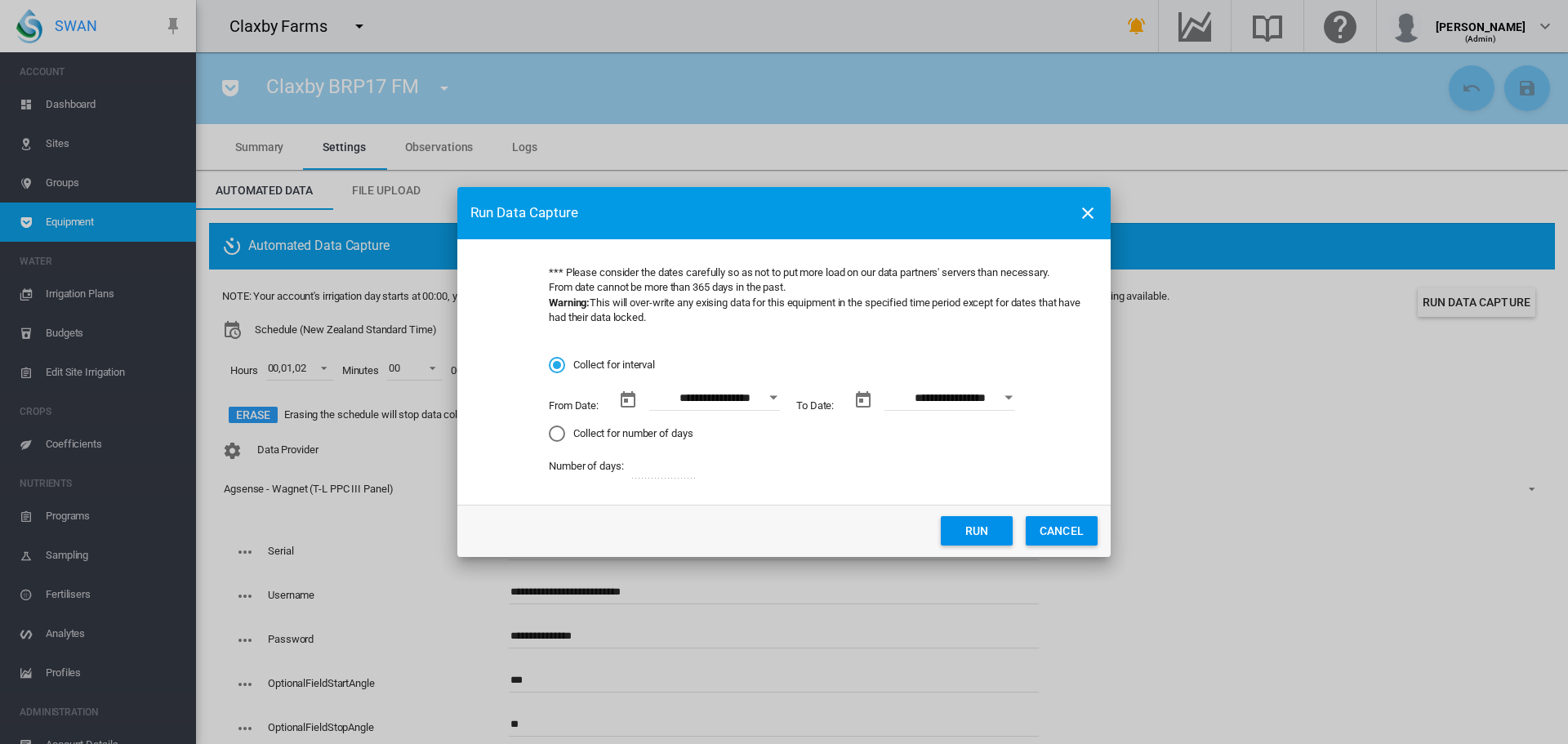
click at [976, 524] on button "Run" at bounding box center [976, 530] width 72 height 30
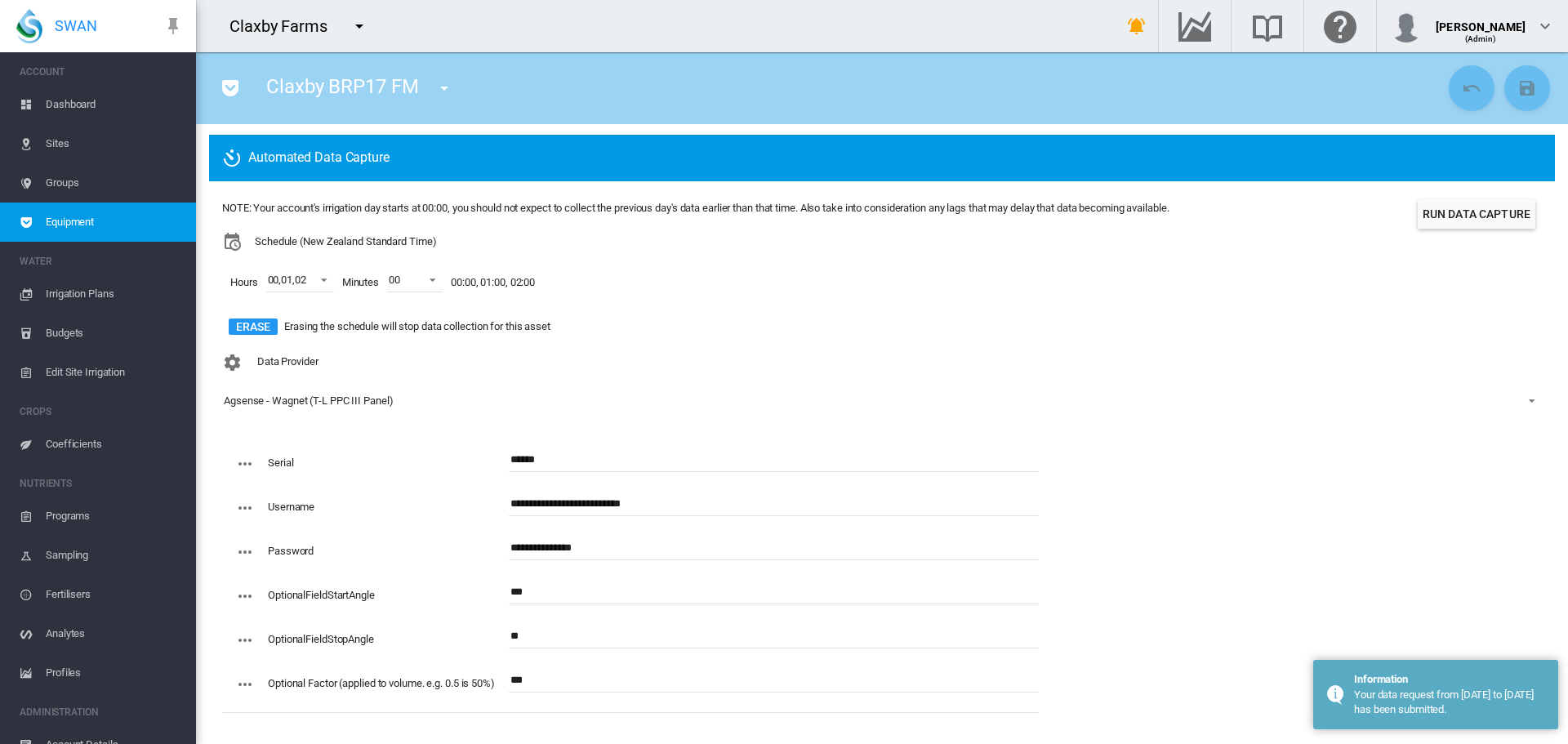
scroll to position [90, 0]
